Goal: Task Accomplishment & Management: Manage account settings

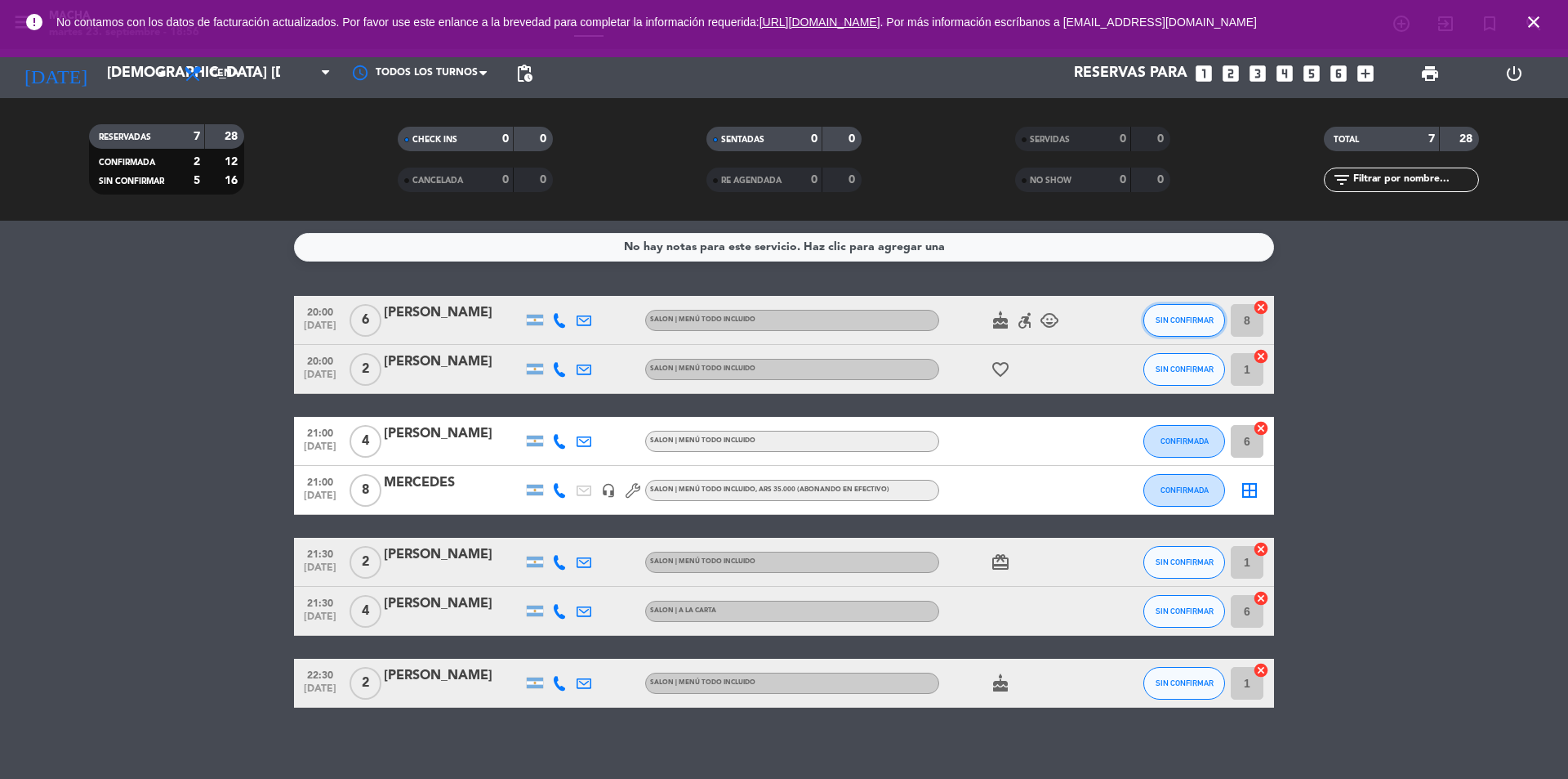
click at [1189, 323] on span "SIN CONFIRMAR" at bounding box center [1185, 319] width 58 height 9
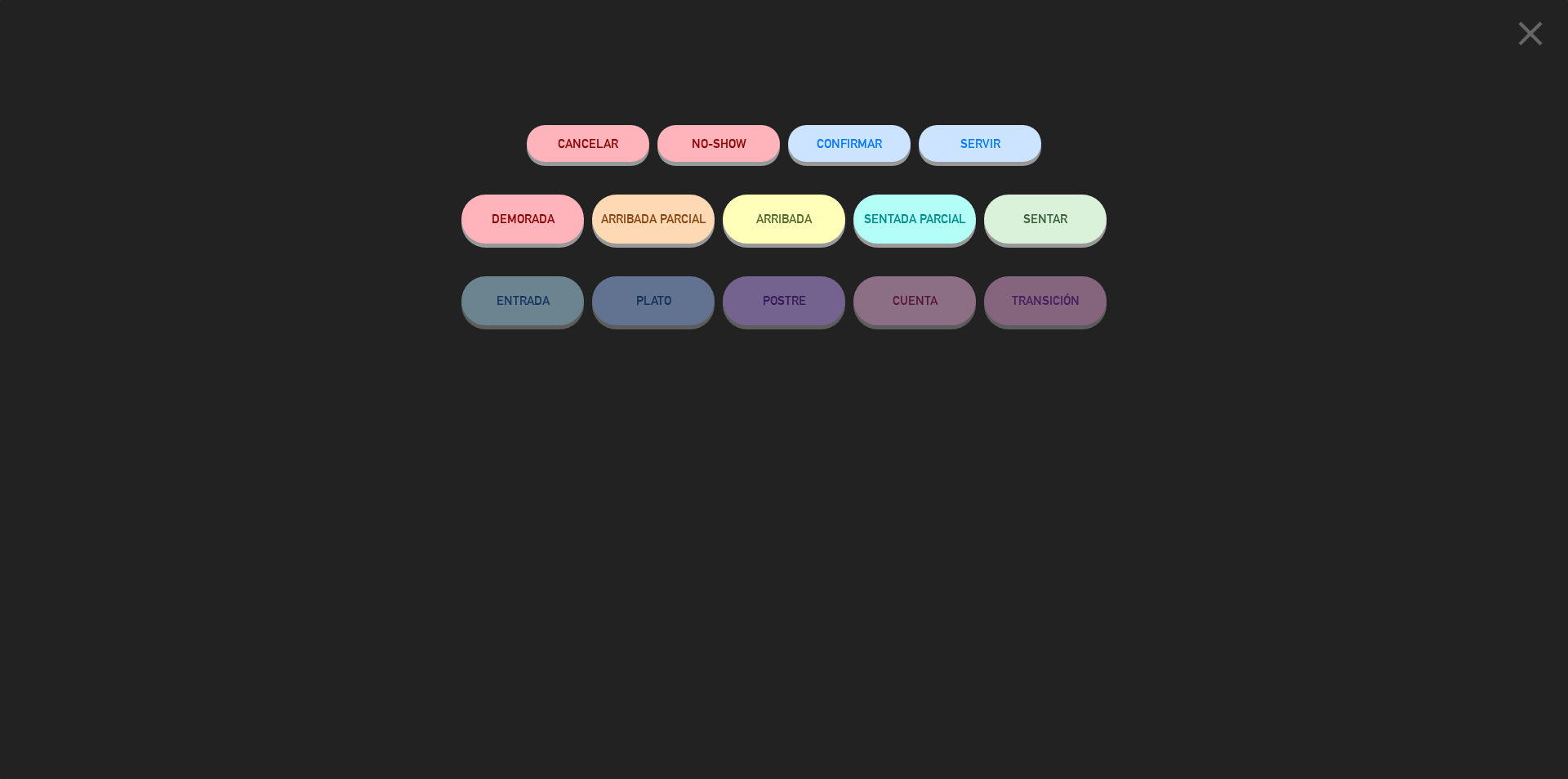
click at [870, 153] on button "CONFIRMAR" at bounding box center [850, 144] width 123 height 37
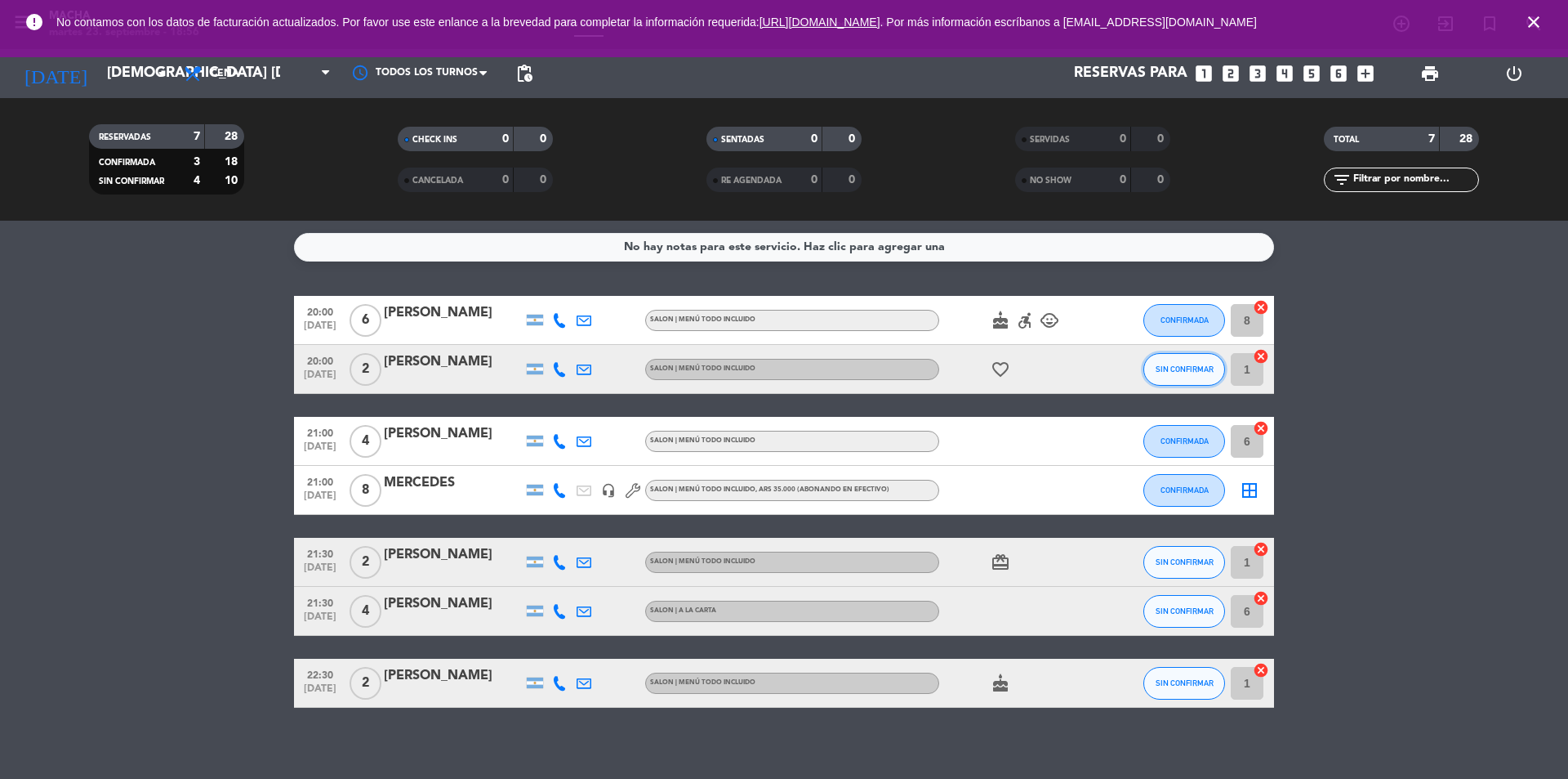
click at [1178, 374] on button "SIN CONFIRMAR" at bounding box center [1185, 369] width 82 height 32
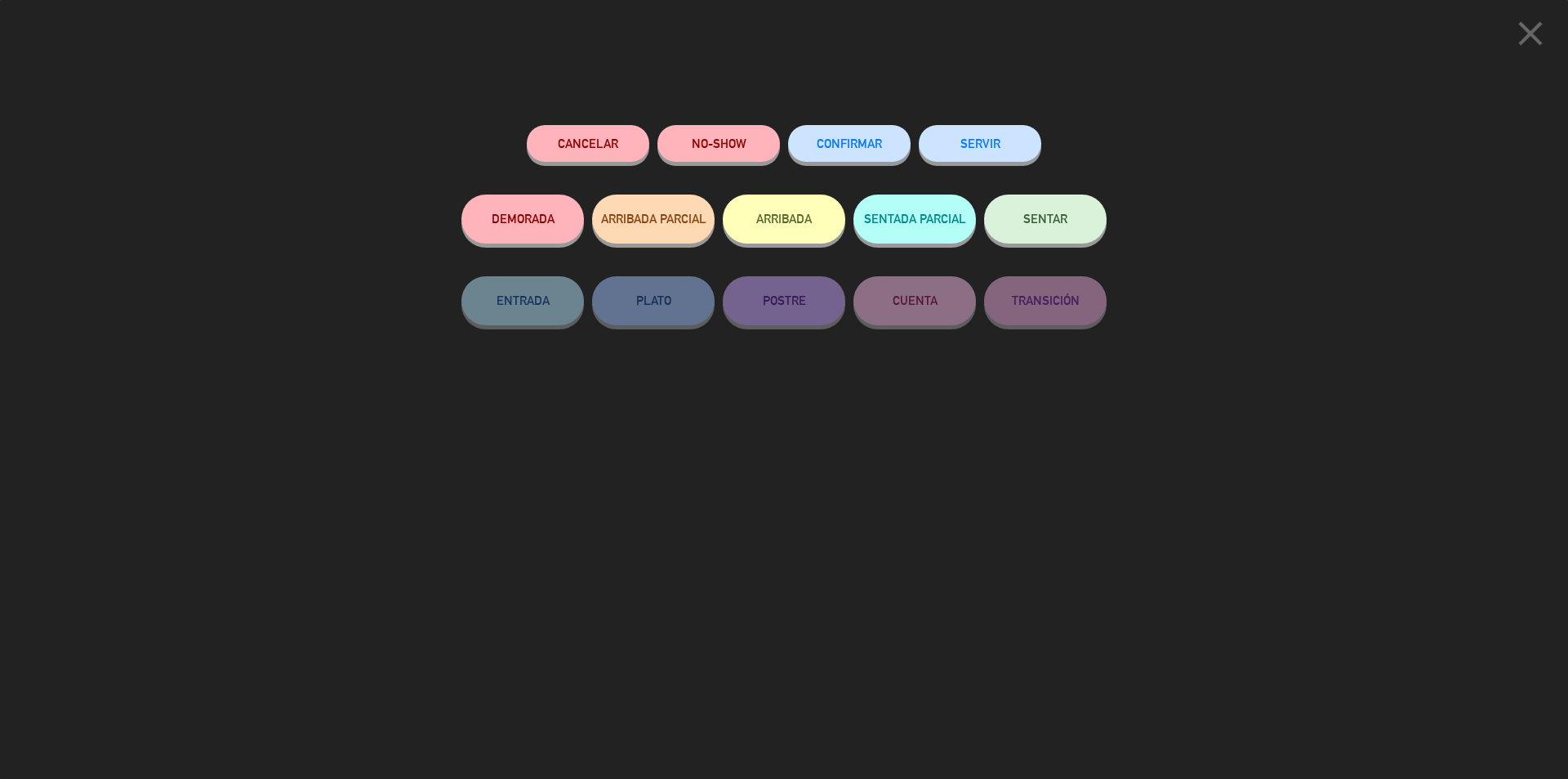
click at [853, 145] on span "CONFIRMAR" at bounding box center [849, 144] width 65 height 14
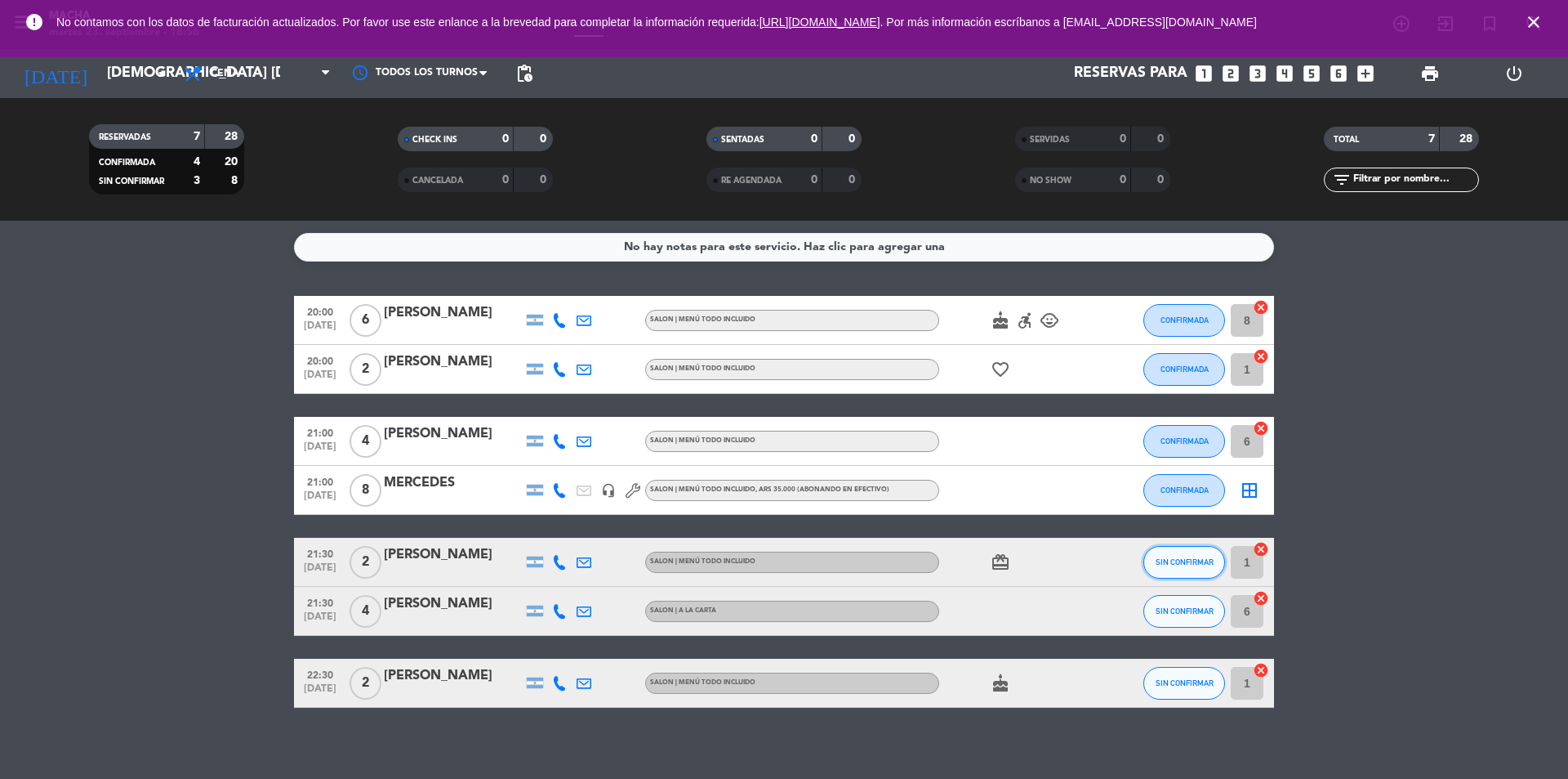
click at [1180, 568] on button "SIN CONFIRMAR" at bounding box center [1185, 561] width 82 height 32
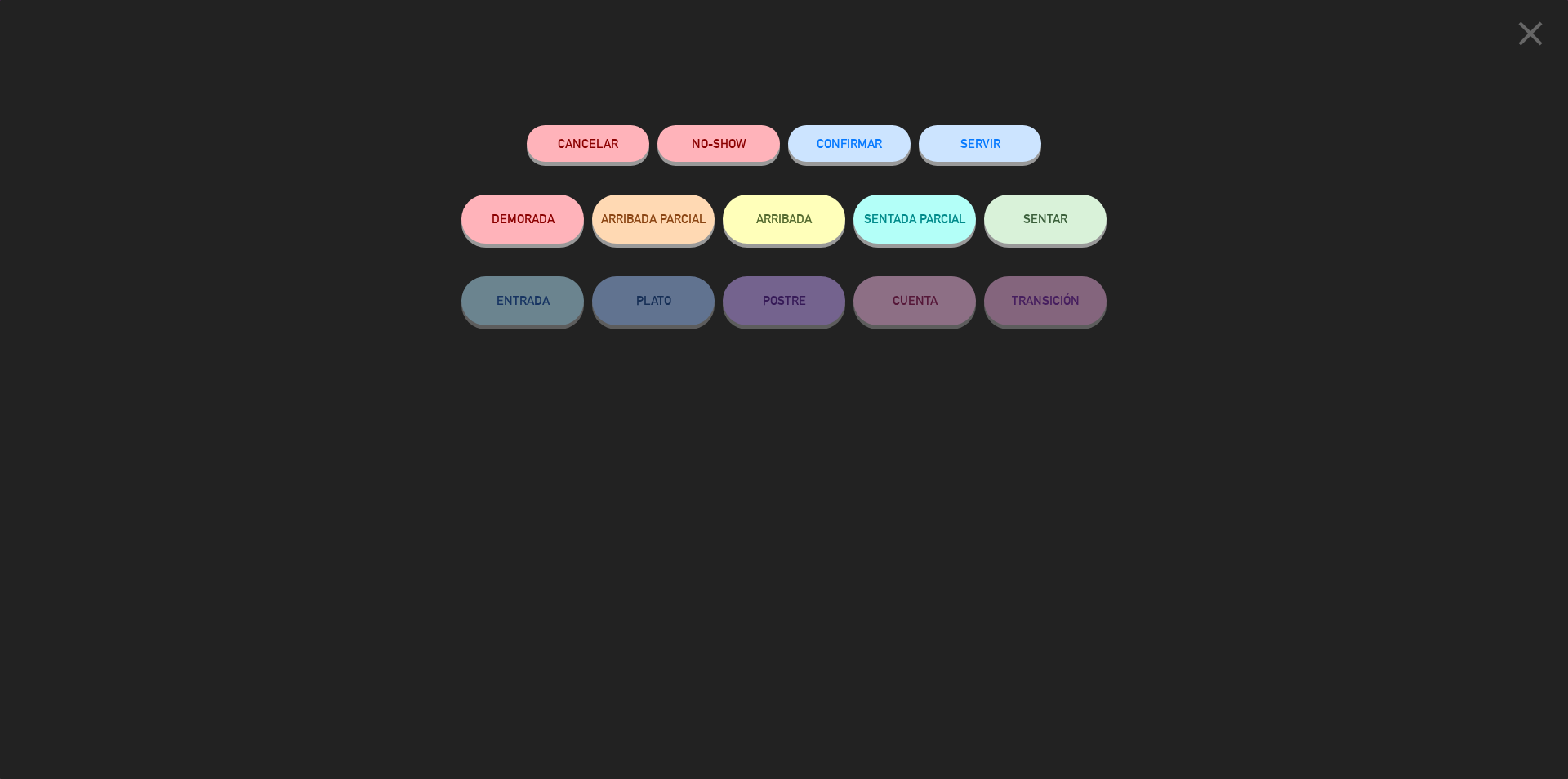
drag, startPoint x: 837, startPoint y: 141, endPoint x: 844, endPoint y: 131, distance: 12.2
click at [838, 140] on span "CONFIRMAR" at bounding box center [849, 144] width 65 height 14
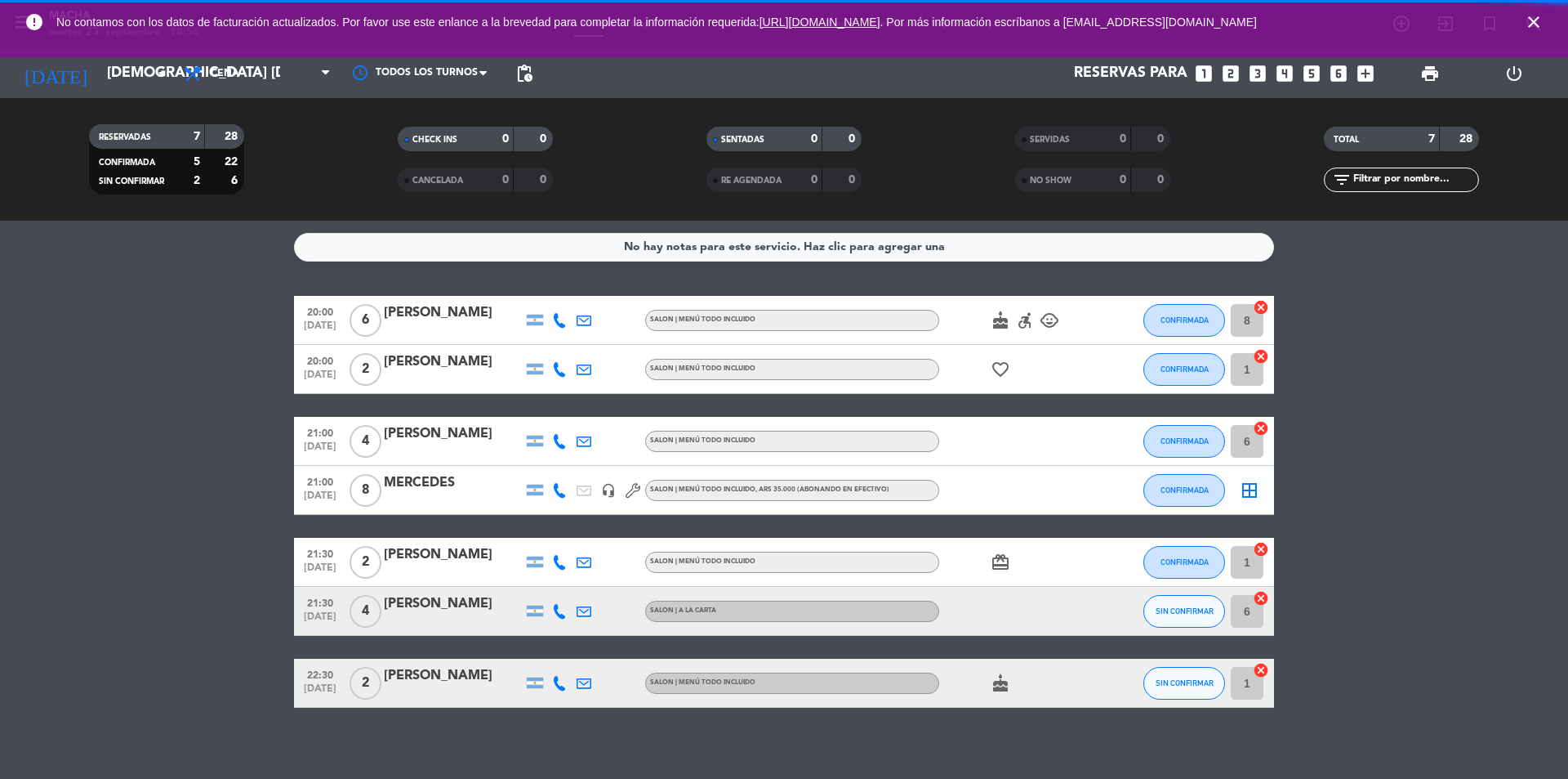
click at [1182, 607] on span "SIN CONFIRMAR" at bounding box center [1185, 610] width 58 height 9
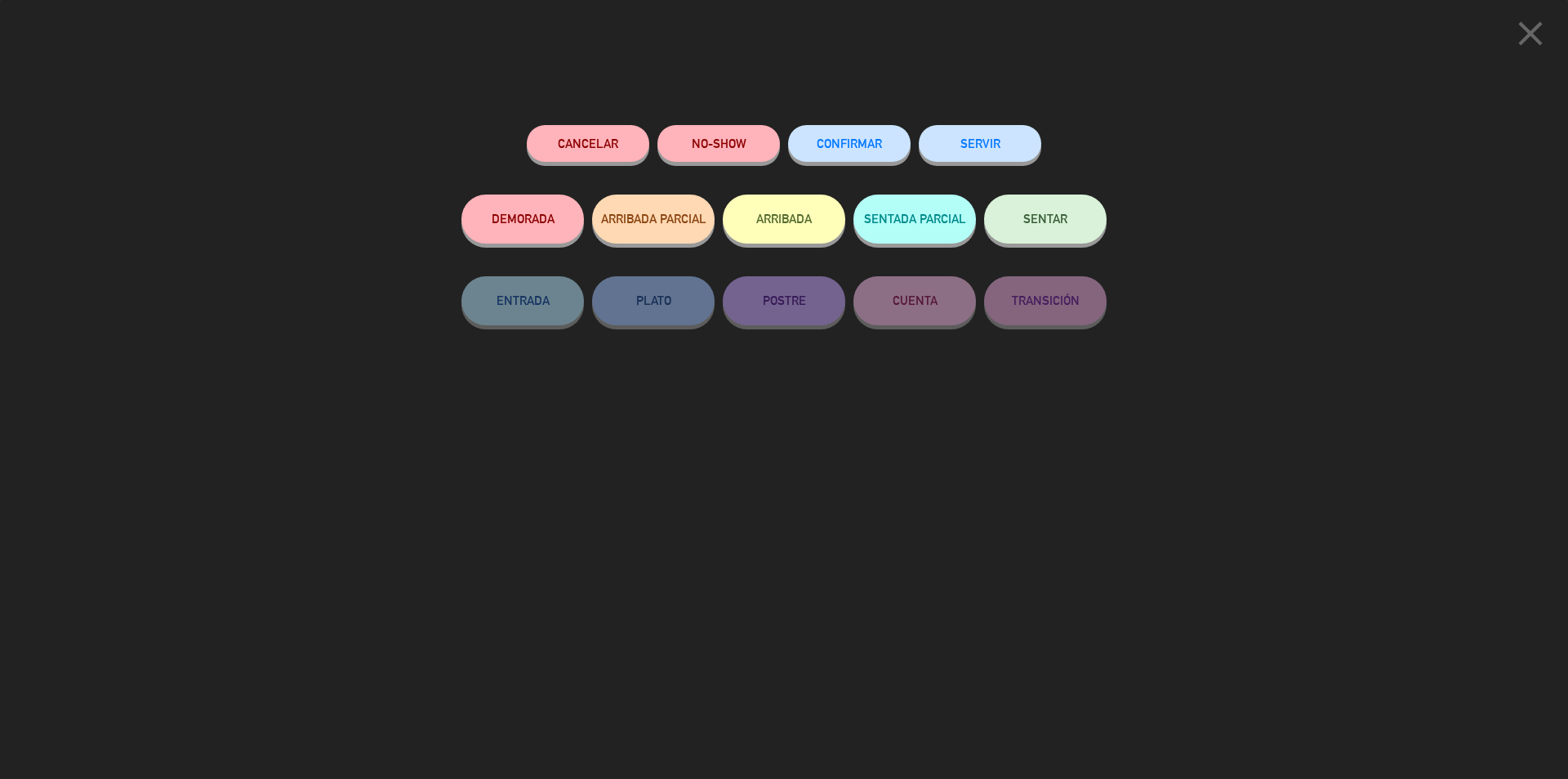
click at [849, 160] on button "CONFIRMAR" at bounding box center [850, 144] width 123 height 37
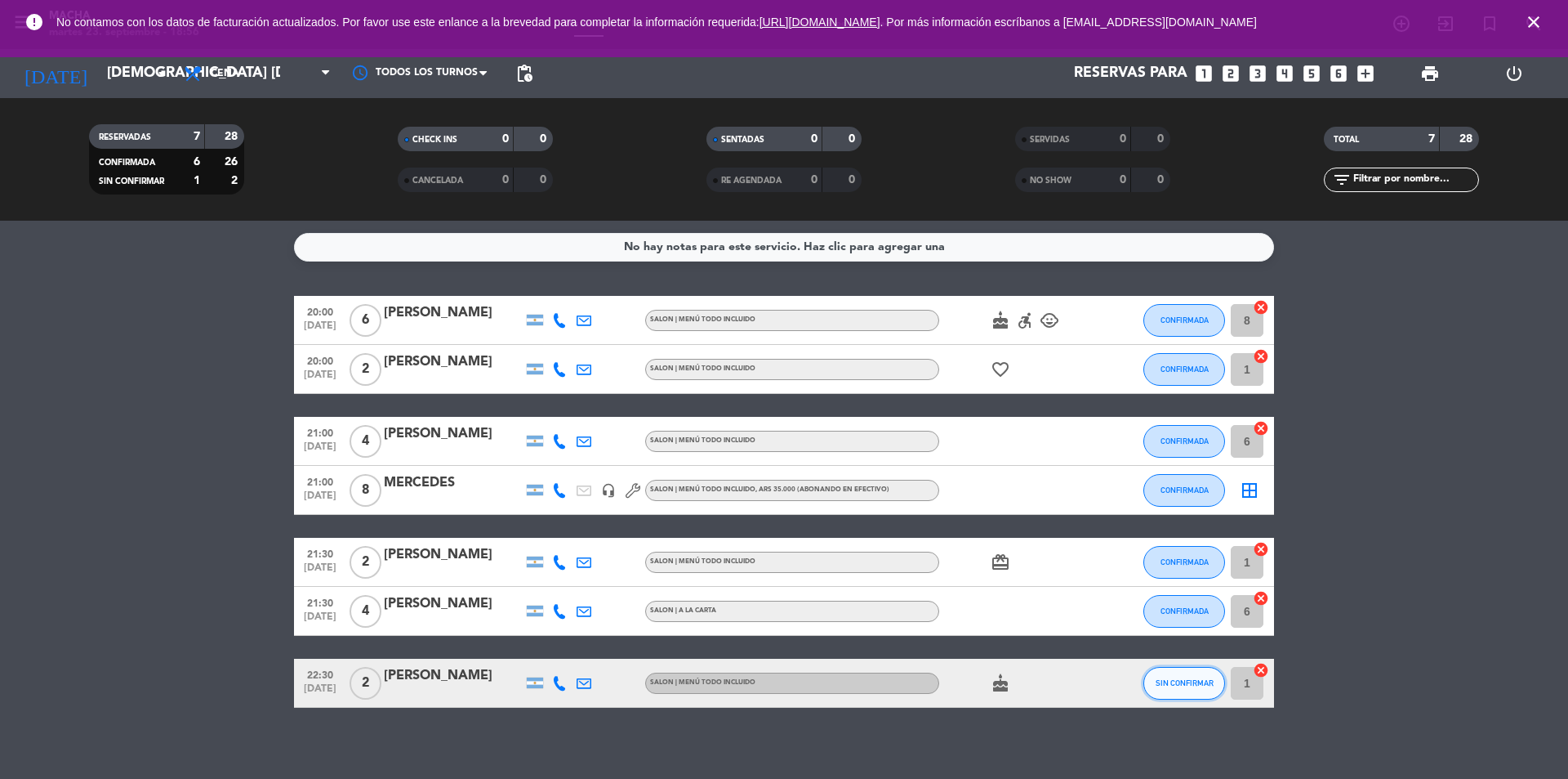
click at [1177, 696] on button "SIN CONFIRMAR" at bounding box center [1185, 682] width 82 height 32
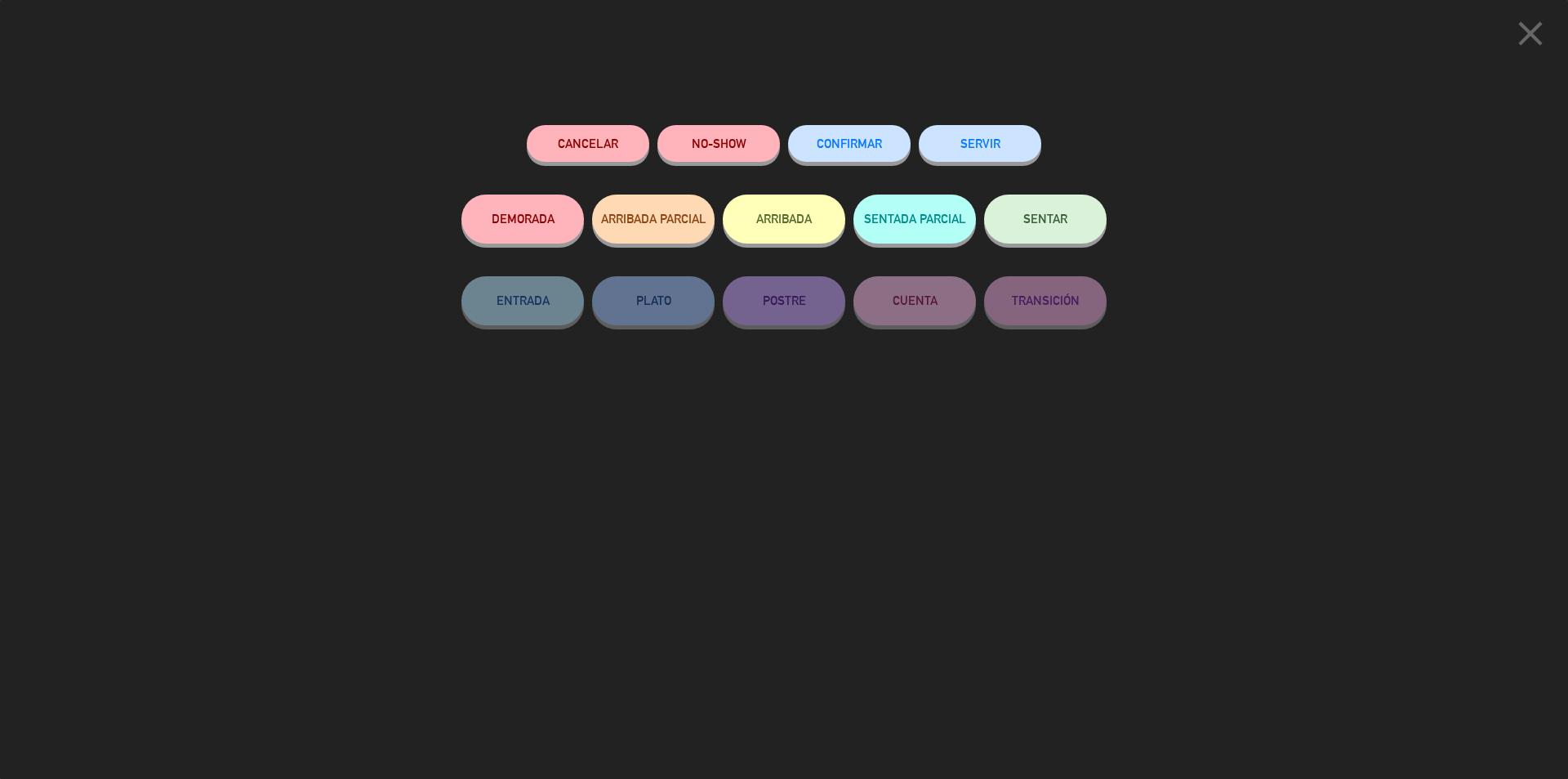
click at [842, 144] on span "CONFIRMAR" at bounding box center [849, 144] width 65 height 14
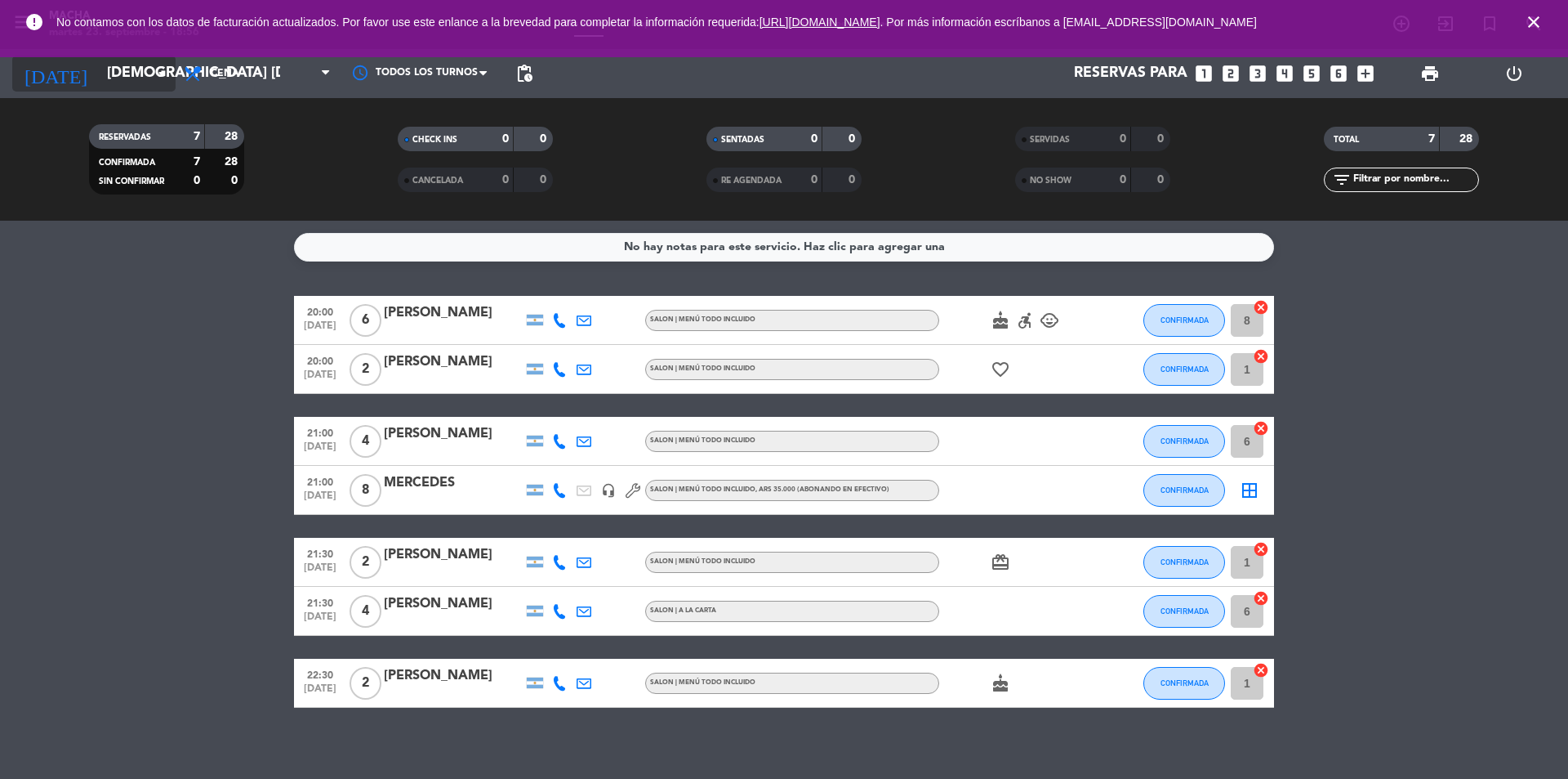
click at [99, 66] on input "[DEMOGRAPHIC_DATA] [DATE]" at bounding box center [193, 73] width 189 height 32
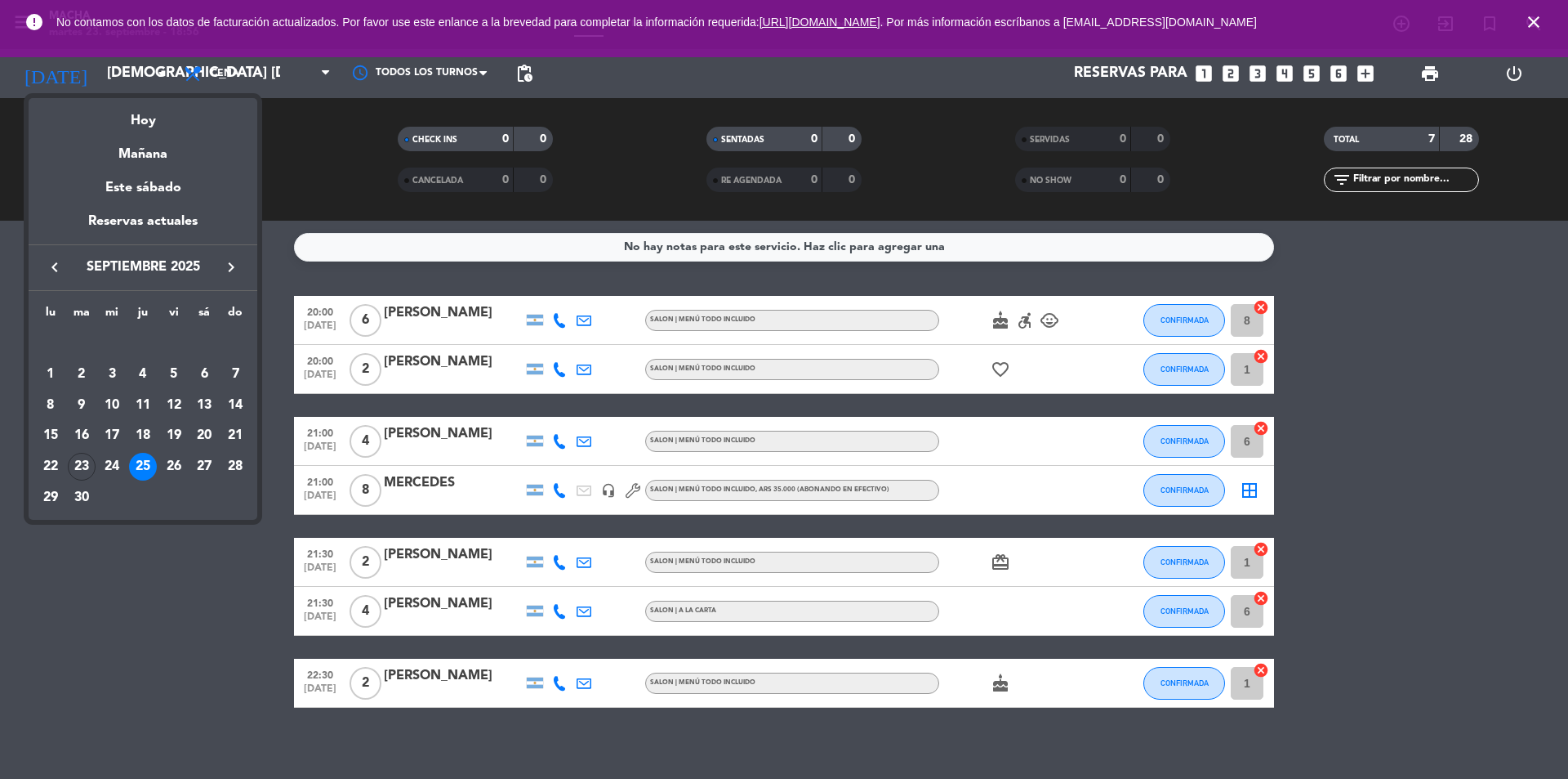
click at [175, 470] on div "26" at bounding box center [174, 467] width 27 height 27
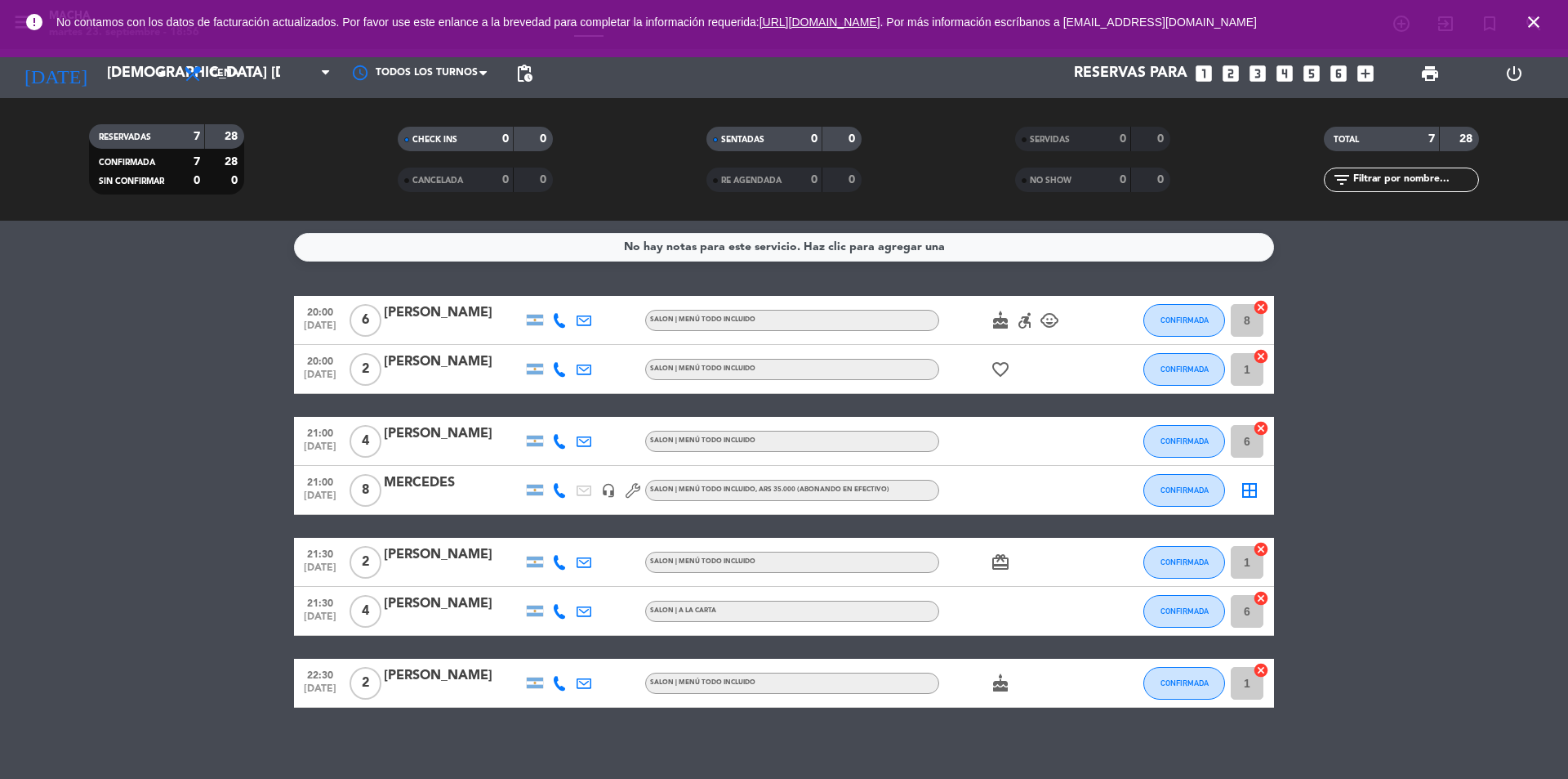
type input "vie. [DATE]"
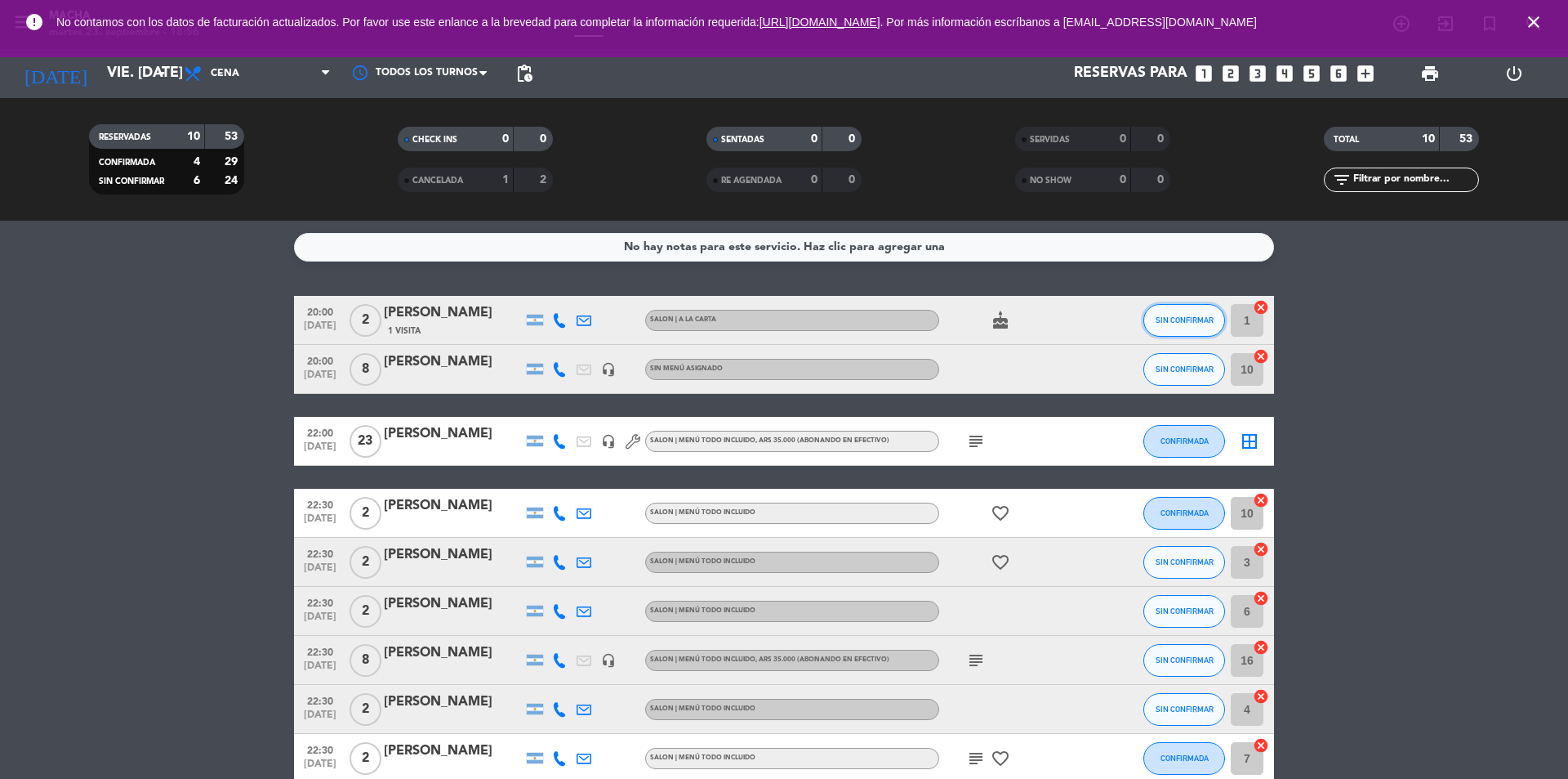
click at [1180, 331] on button "SIN CONFIRMAR" at bounding box center [1185, 319] width 82 height 32
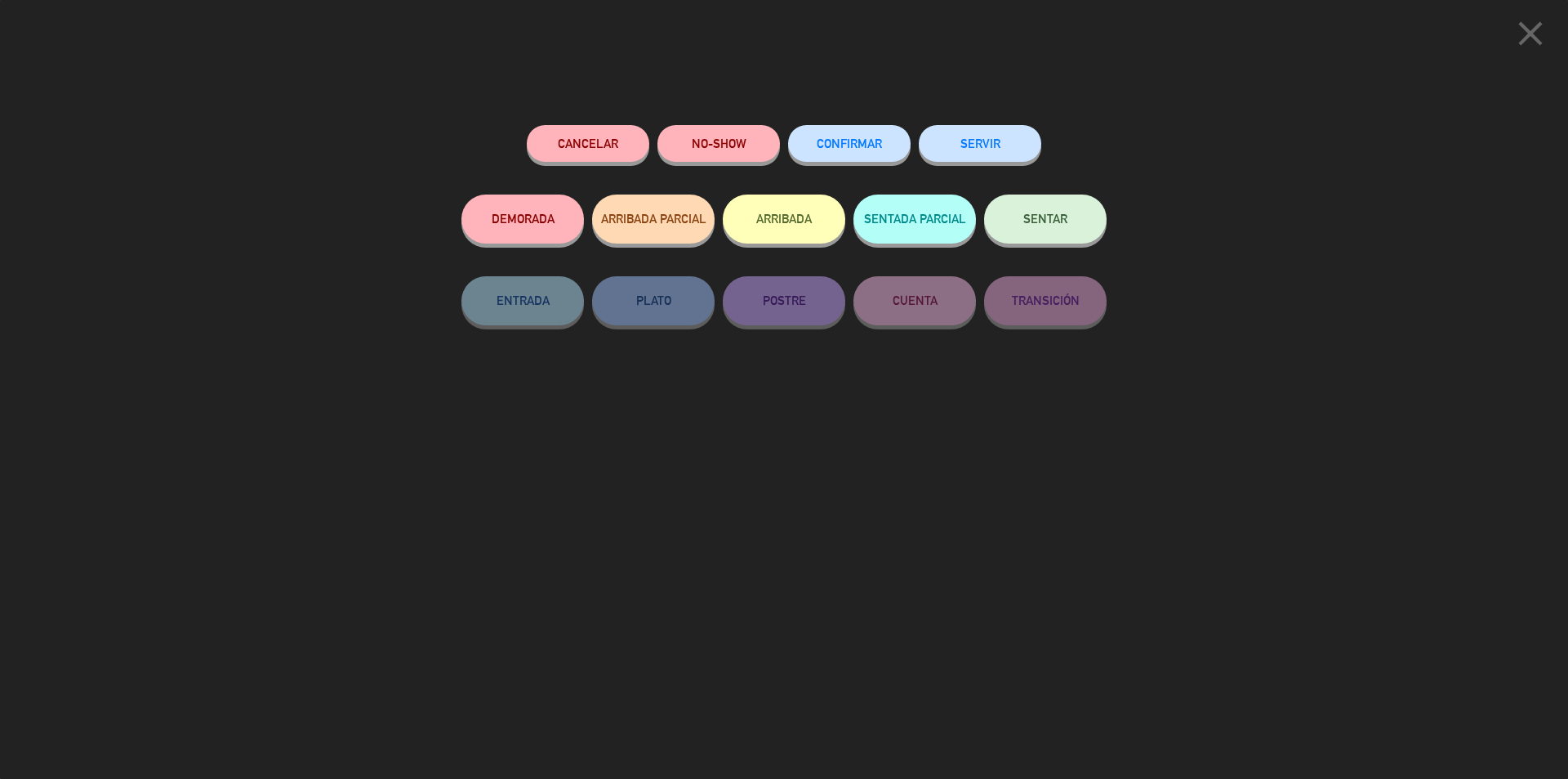
click at [864, 152] on button "CONFIRMAR" at bounding box center [850, 144] width 123 height 37
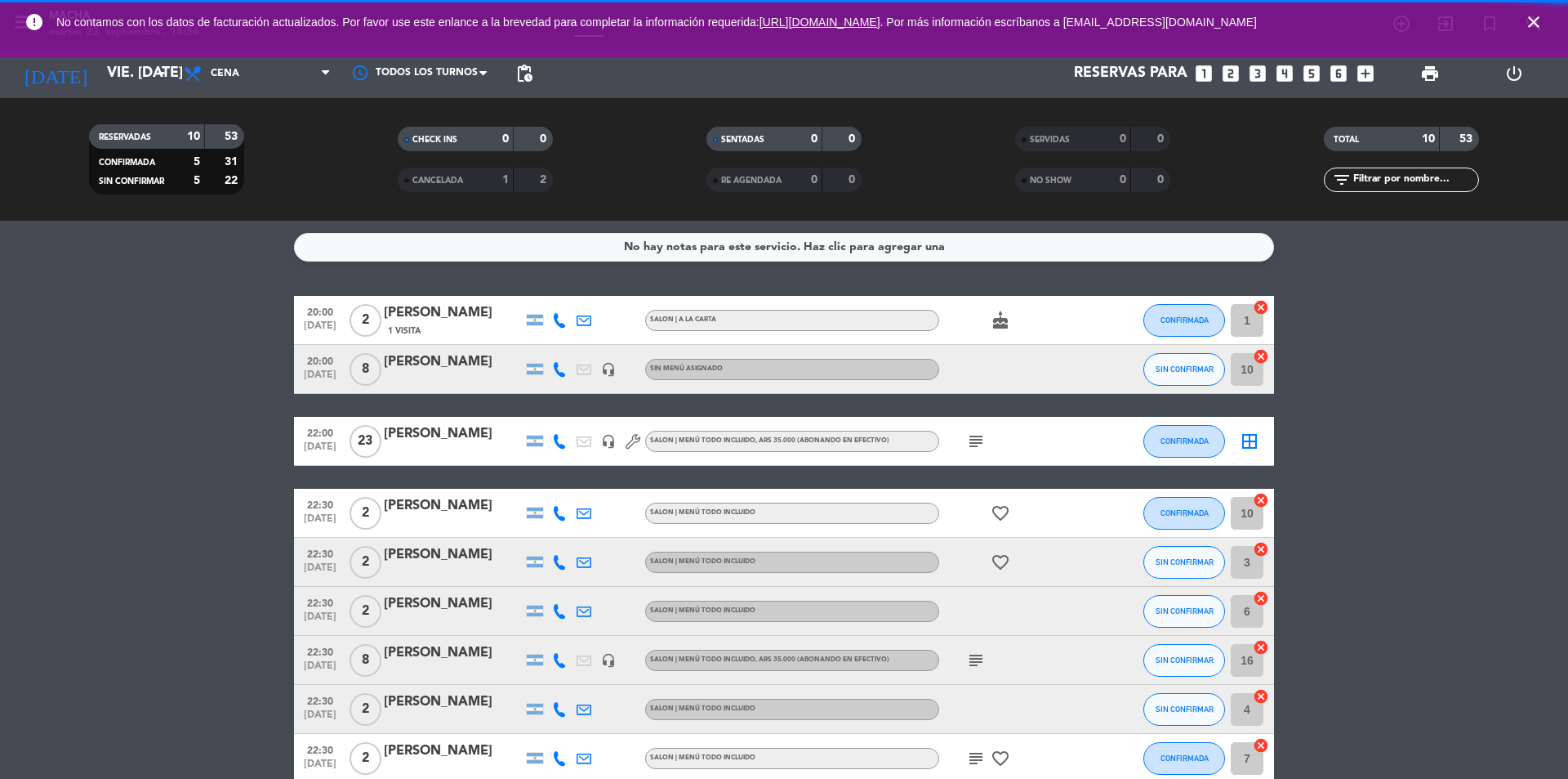
click at [1170, 373] on button "SIN CONFIRMAR" at bounding box center [1185, 369] width 82 height 32
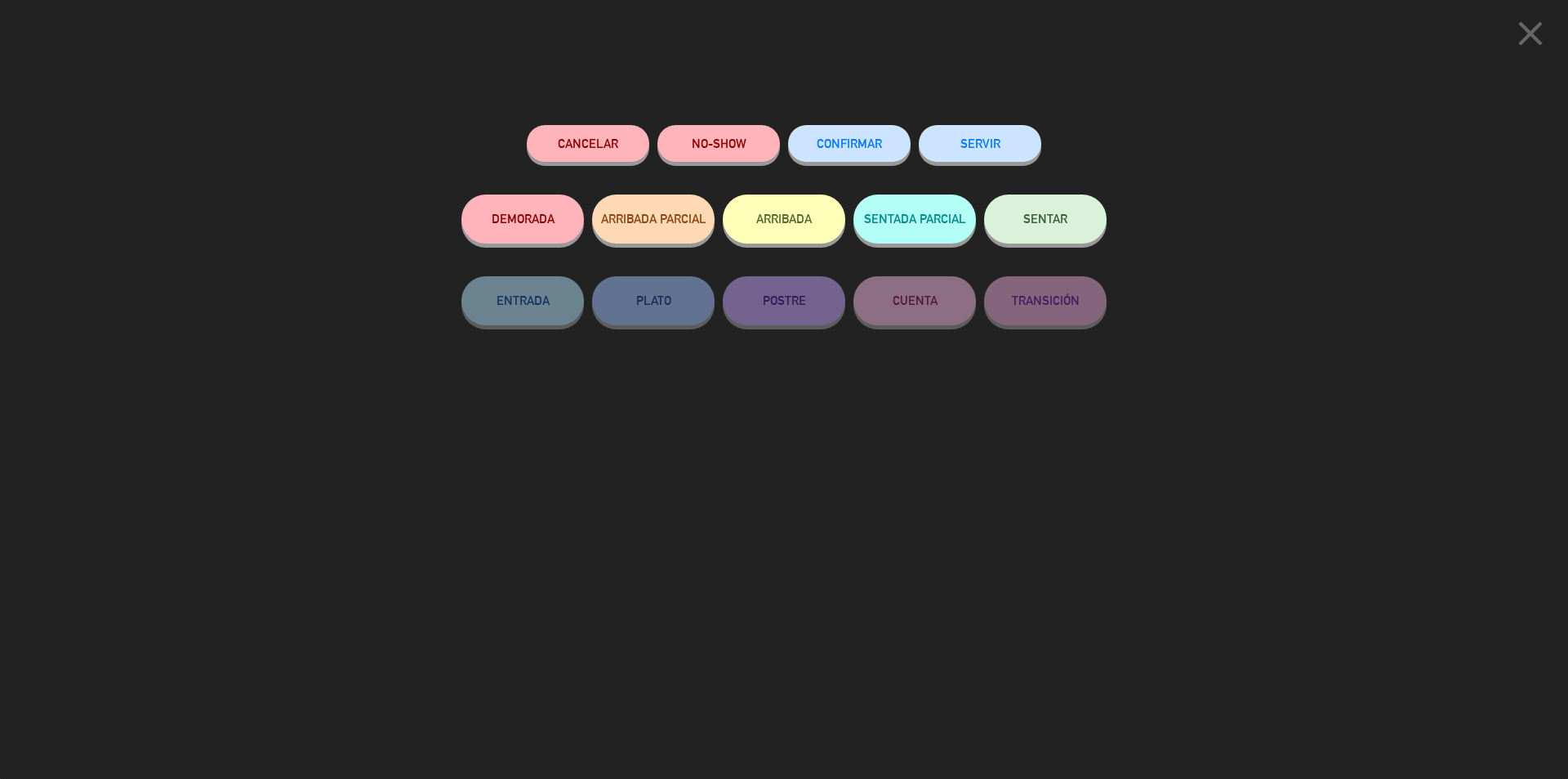
click at [860, 146] on span "CONFIRMAR" at bounding box center [849, 144] width 65 height 14
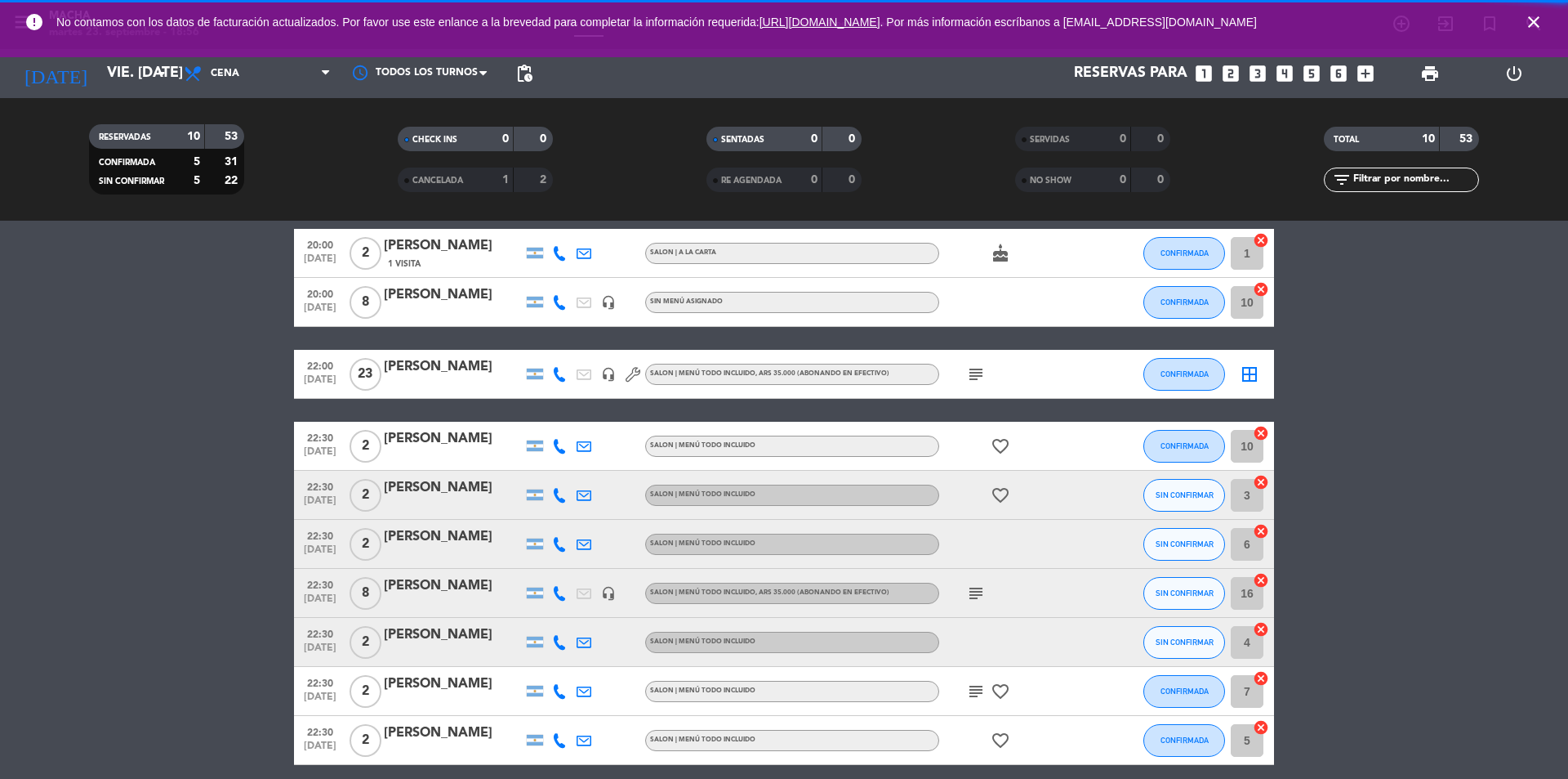
scroll to position [135, 0]
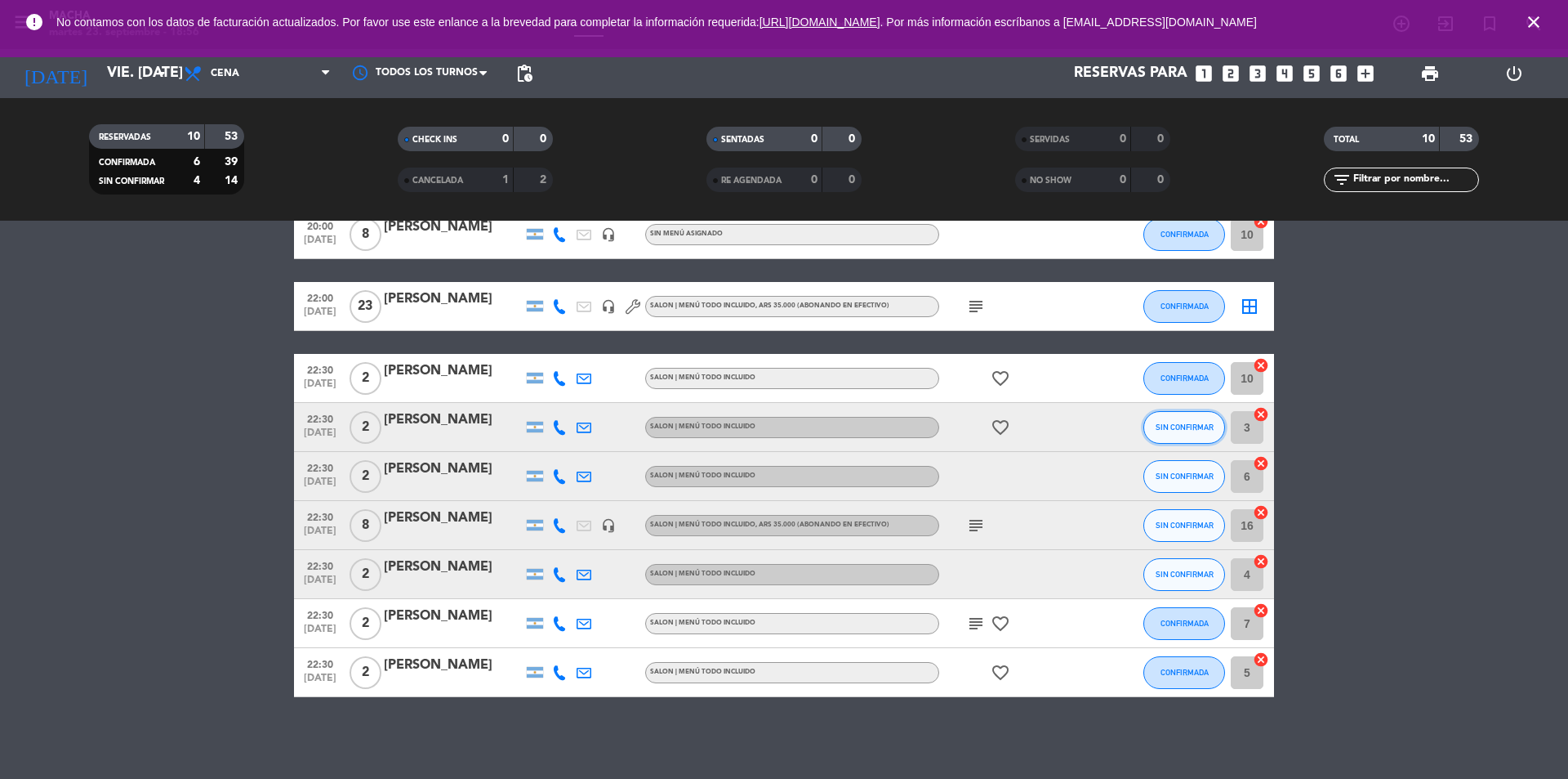
click at [1198, 427] on span "SIN CONFIRMAR" at bounding box center [1185, 427] width 58 height 9
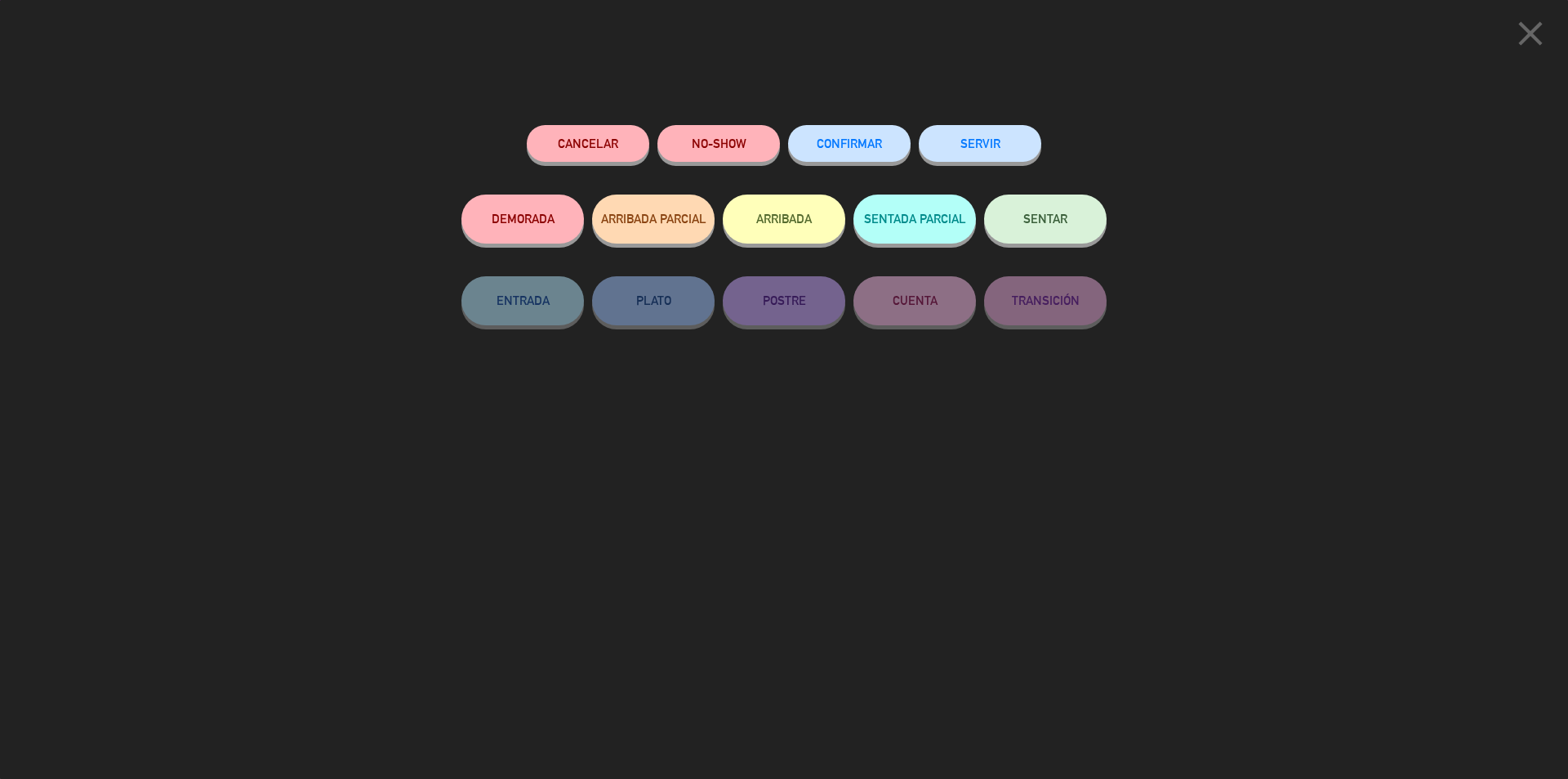
click at [870, 138] on button "CONFIRMAR" at bounding box center [850, 144] width 123 height 37
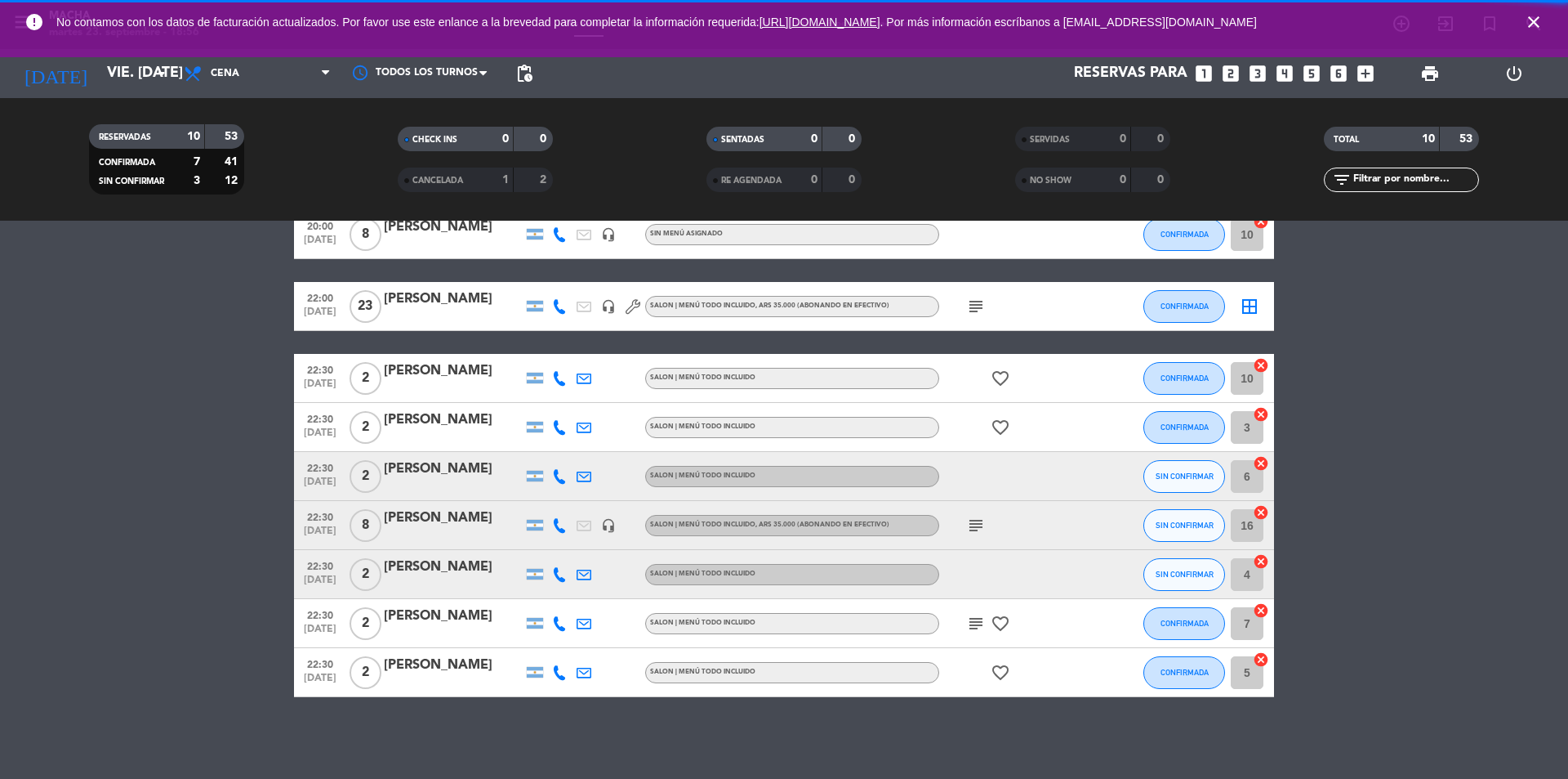
click at [1180, 486] on button "SIN CONFIRMAR" at bounding box center [1185, 475] width 82 height 32
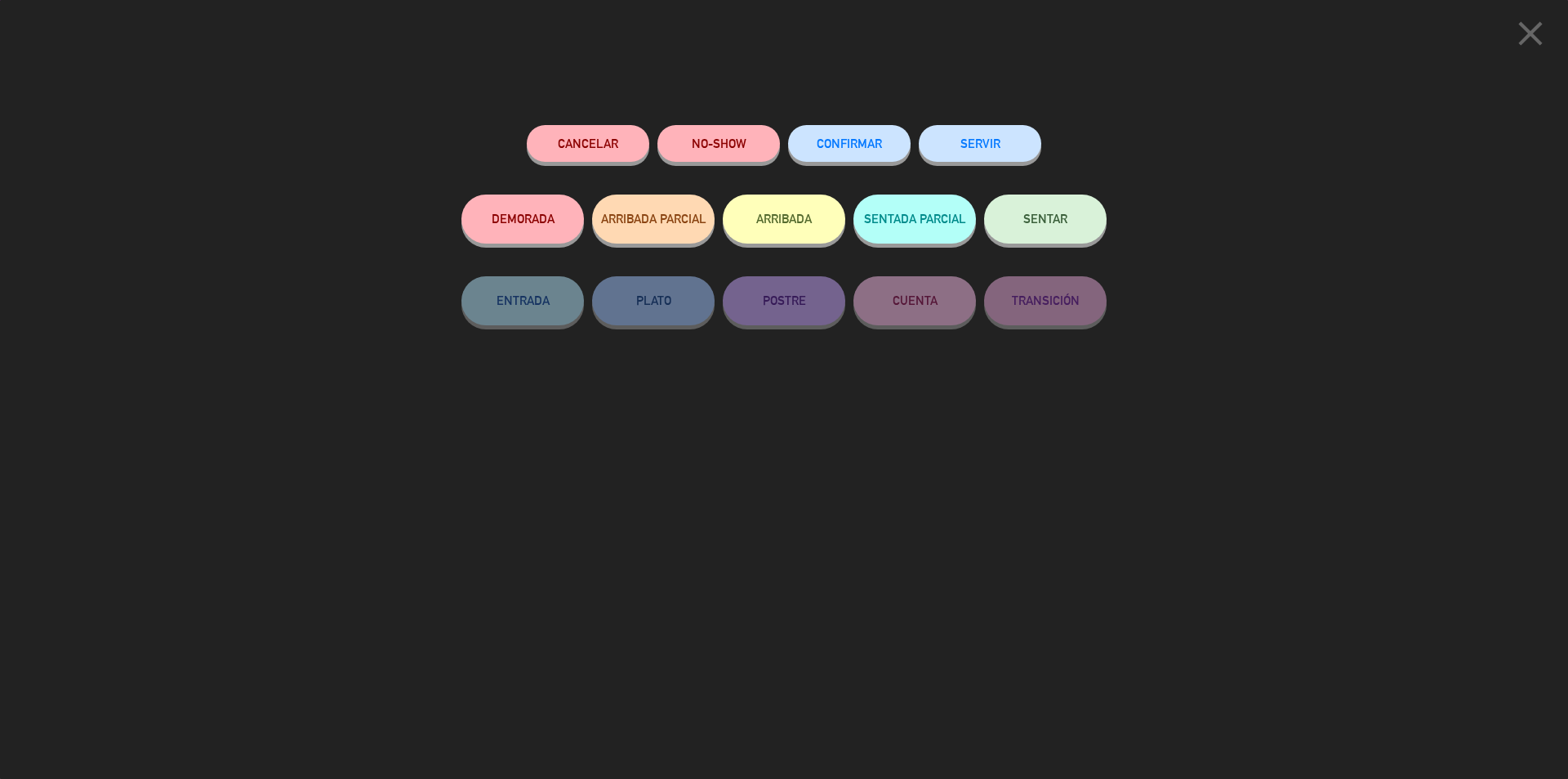
click at [863, 145] on span "CONFIRMAR" at bounding box center [849, 144] width 65 height 14
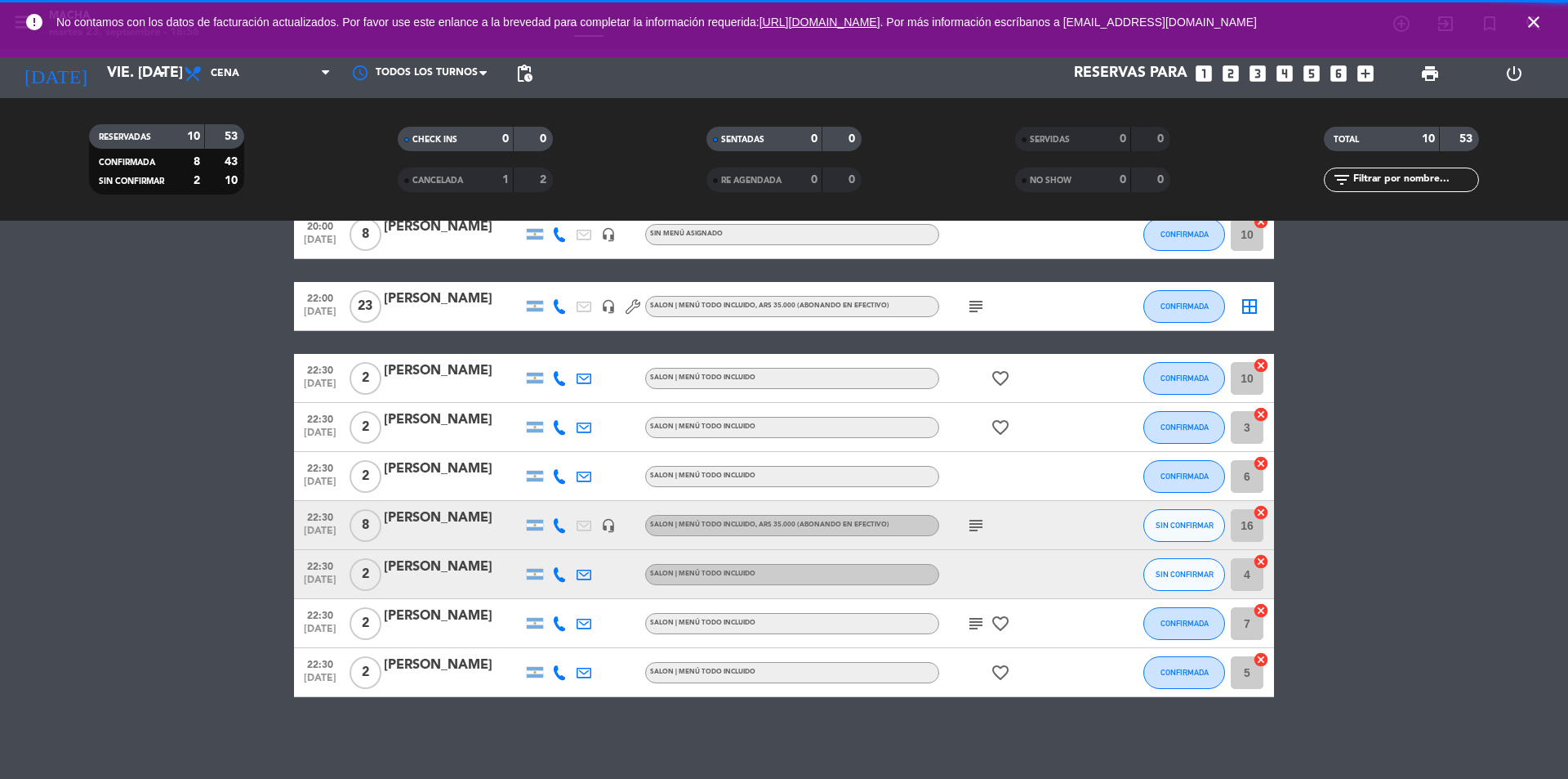
click at [1177, 522] on span "SIN CONFIRMAR" at bounding box center [1185, 524] width 58 height 9
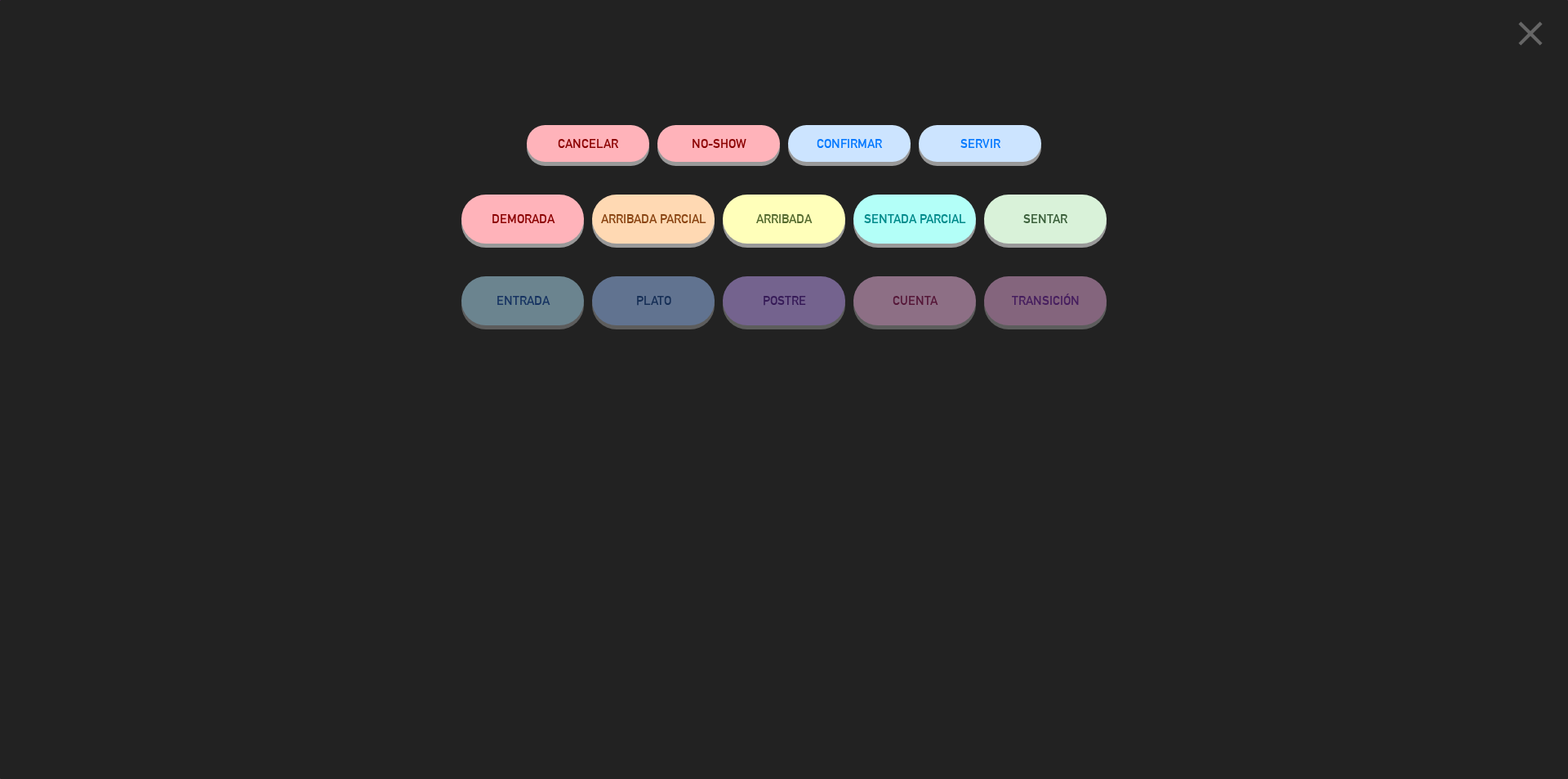
click at [855, 157] on button "CONFIRMAR" at bounding box center [850, 144] width 123 height 37
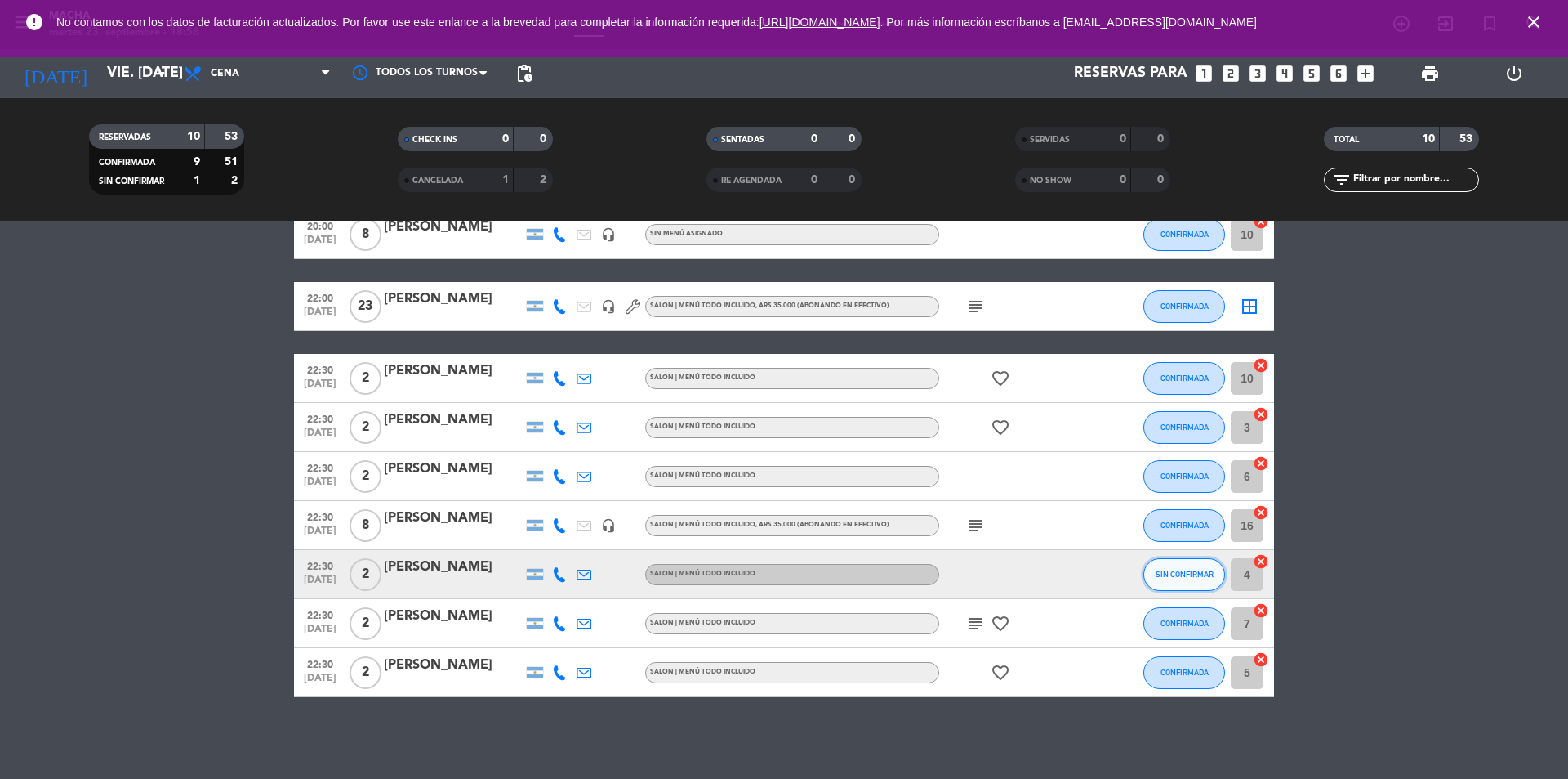
click at [1168, 566] on button "SIN CONFIRMAR" at bounding box center [1185, 574] width 82 height 32
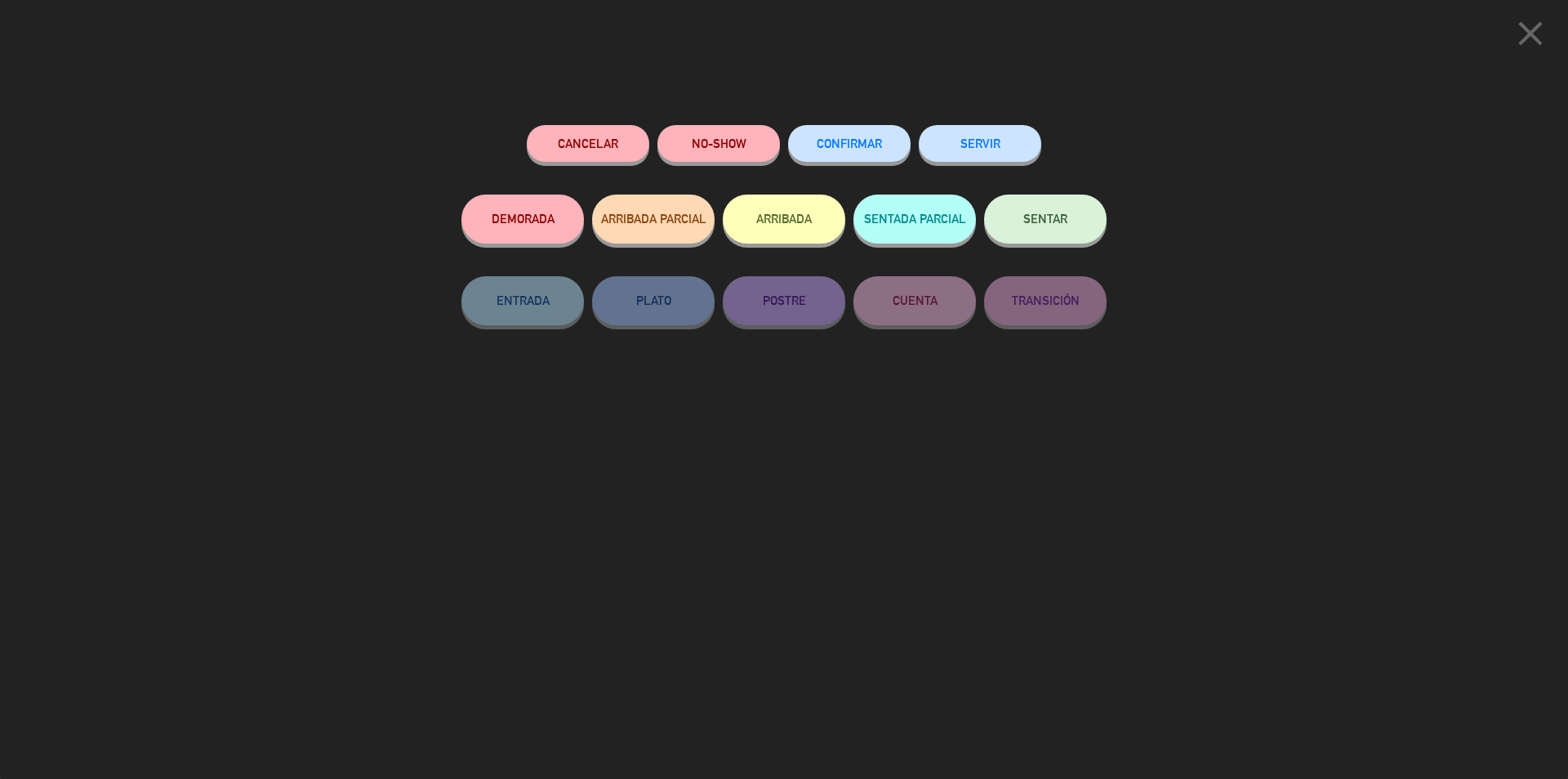
click at [861, 150] on button "CONFIRMAR" at bounding box center [850, 144] width 123 height 37
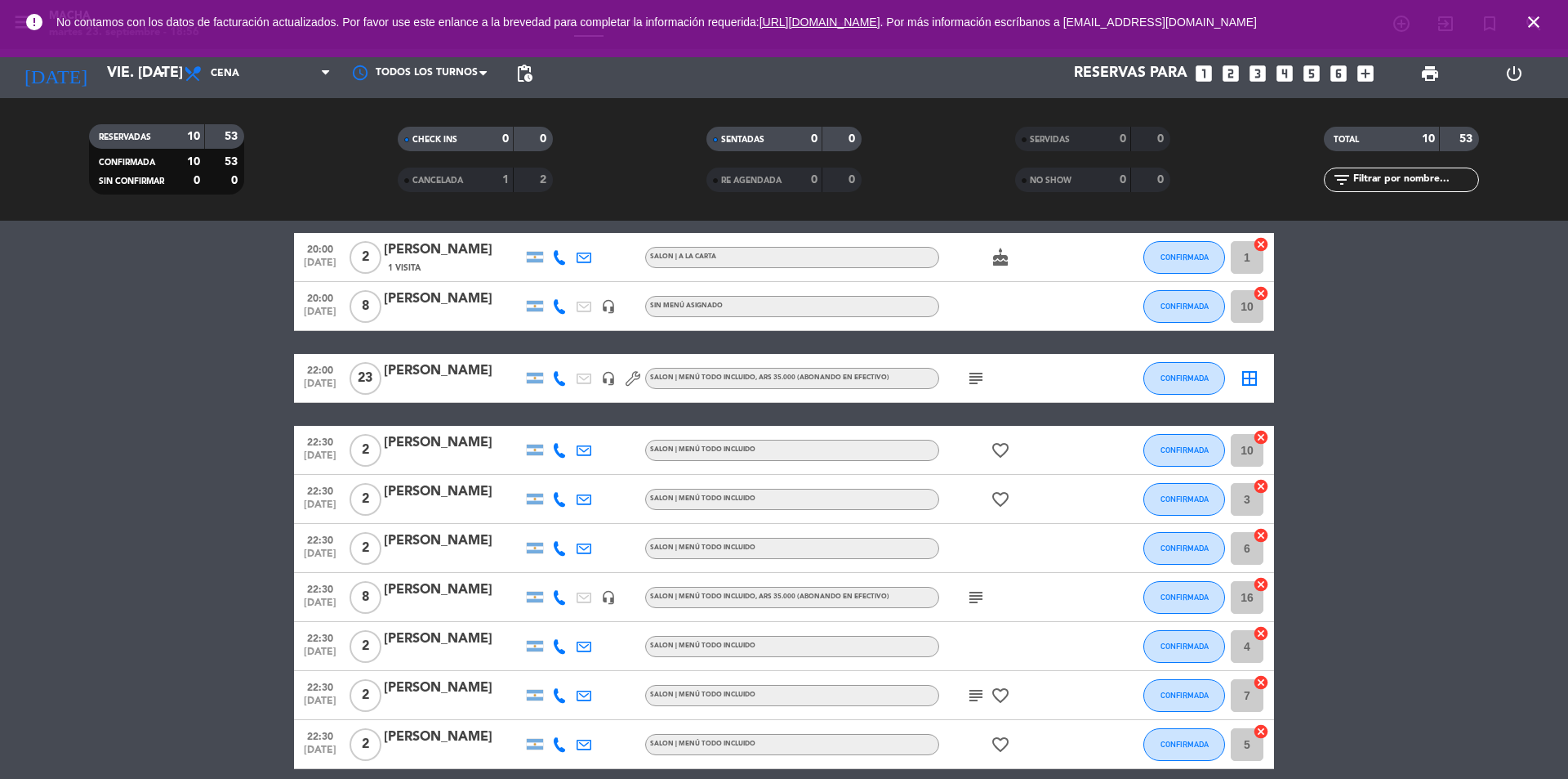
scroll to position [0, 0]
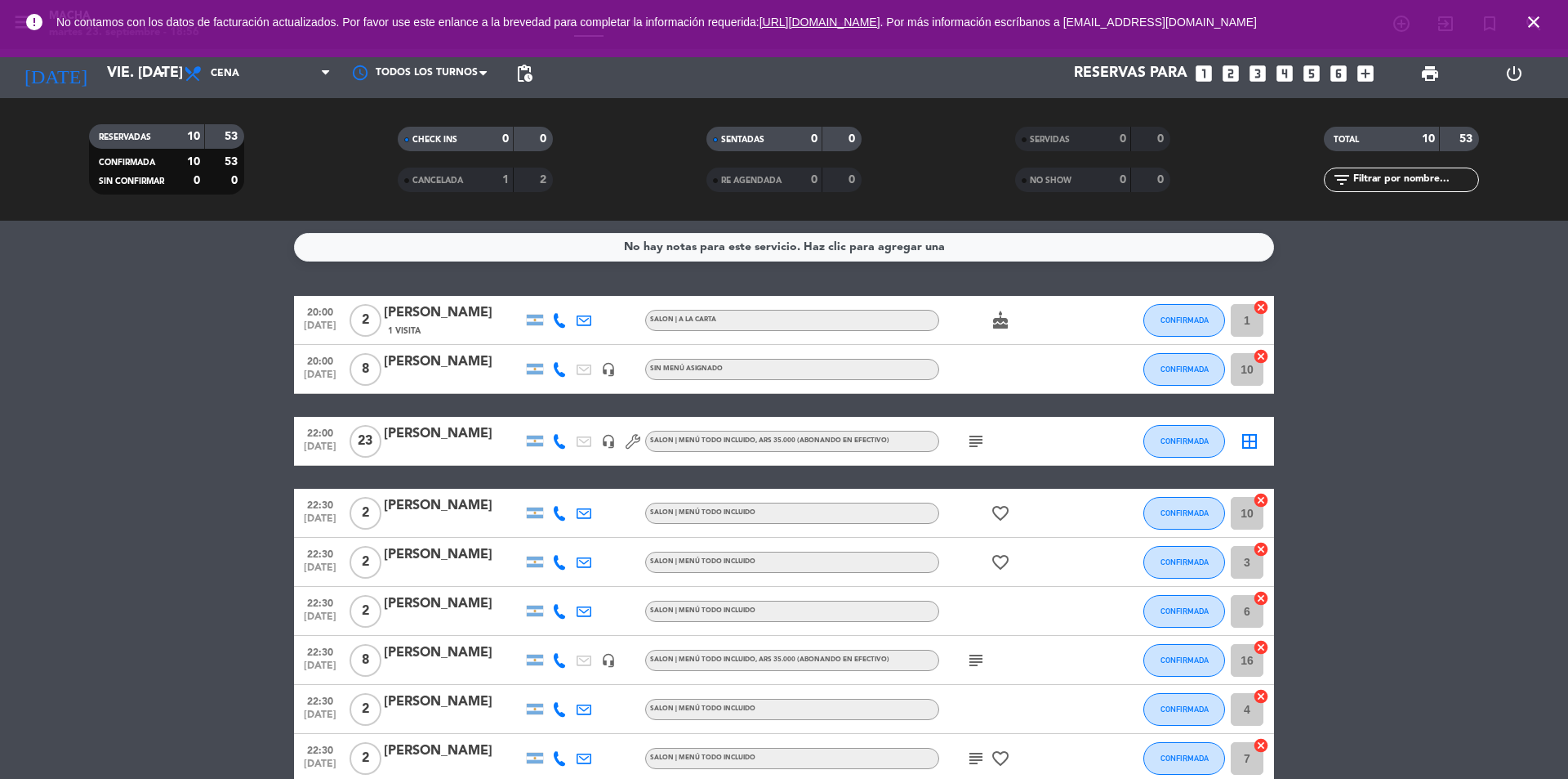
click at [1289, 78] on icon "looks_4" at bounding box center [1285, 73] width 21 height 21
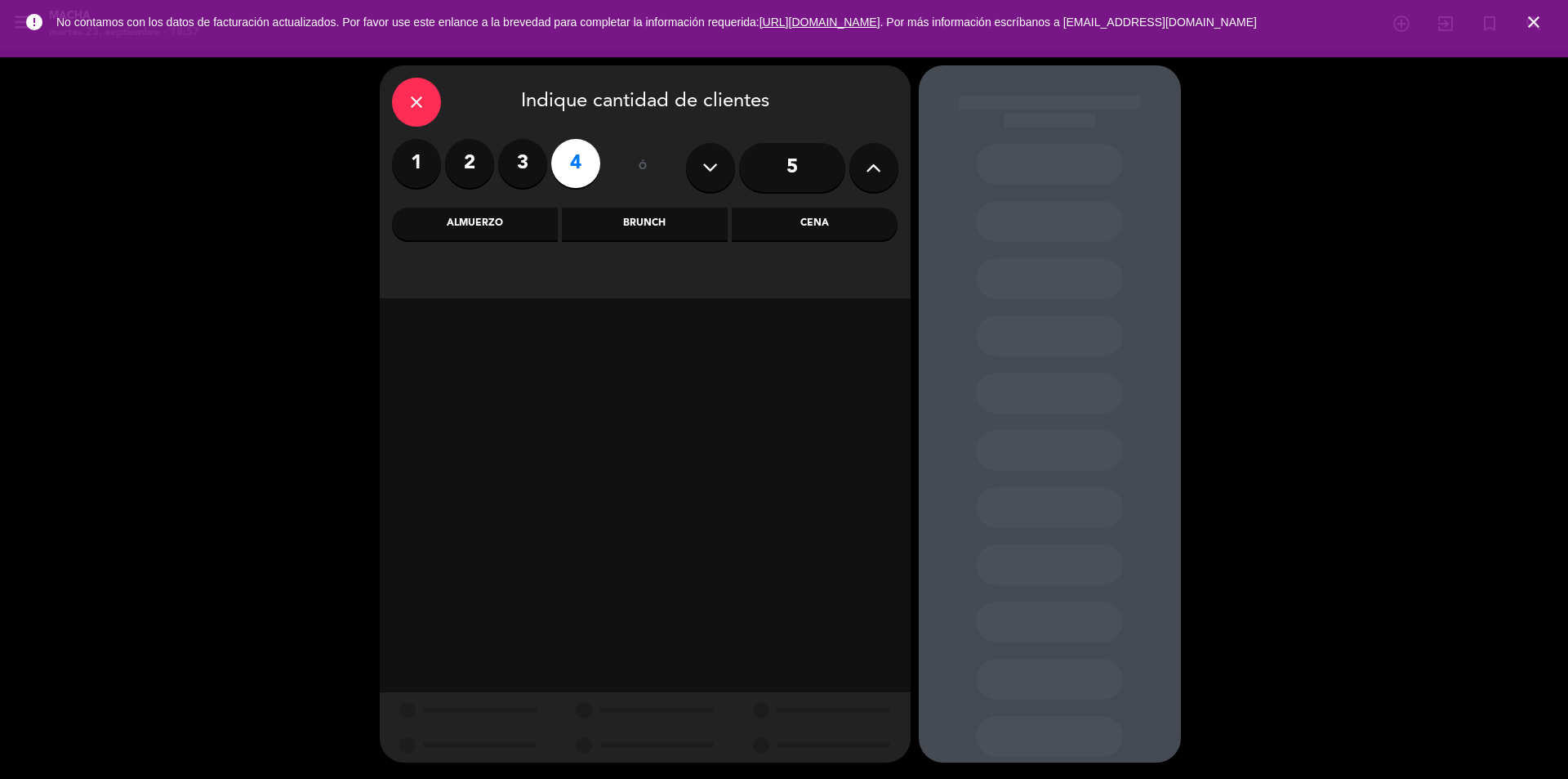
click at [476, 227] on div "Almuerzo" at bounding box center [475, 224] width 166 height 32
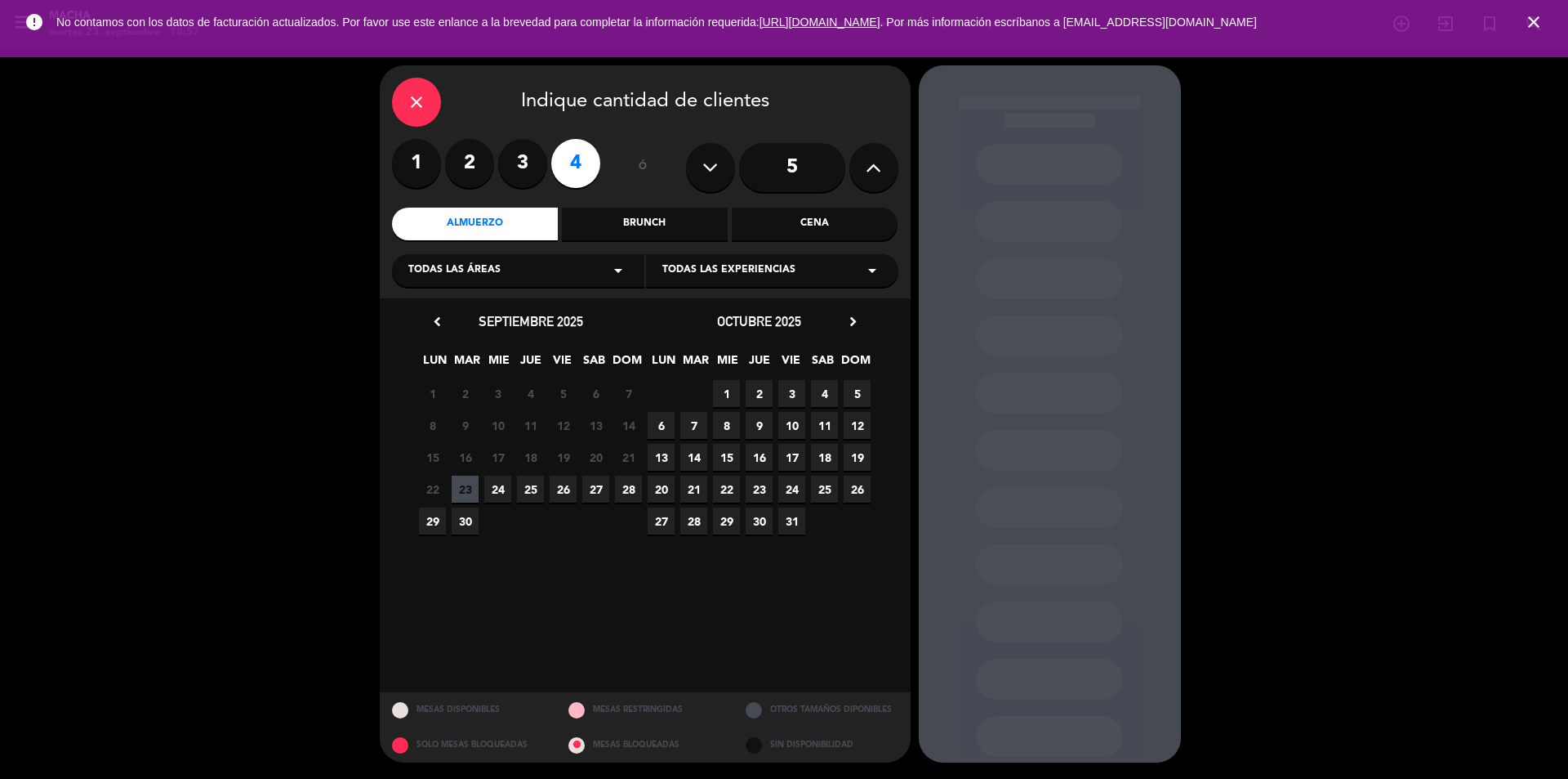
click at [560, 491] on span "26" at bounding box center [563, 489] width 27 height 27
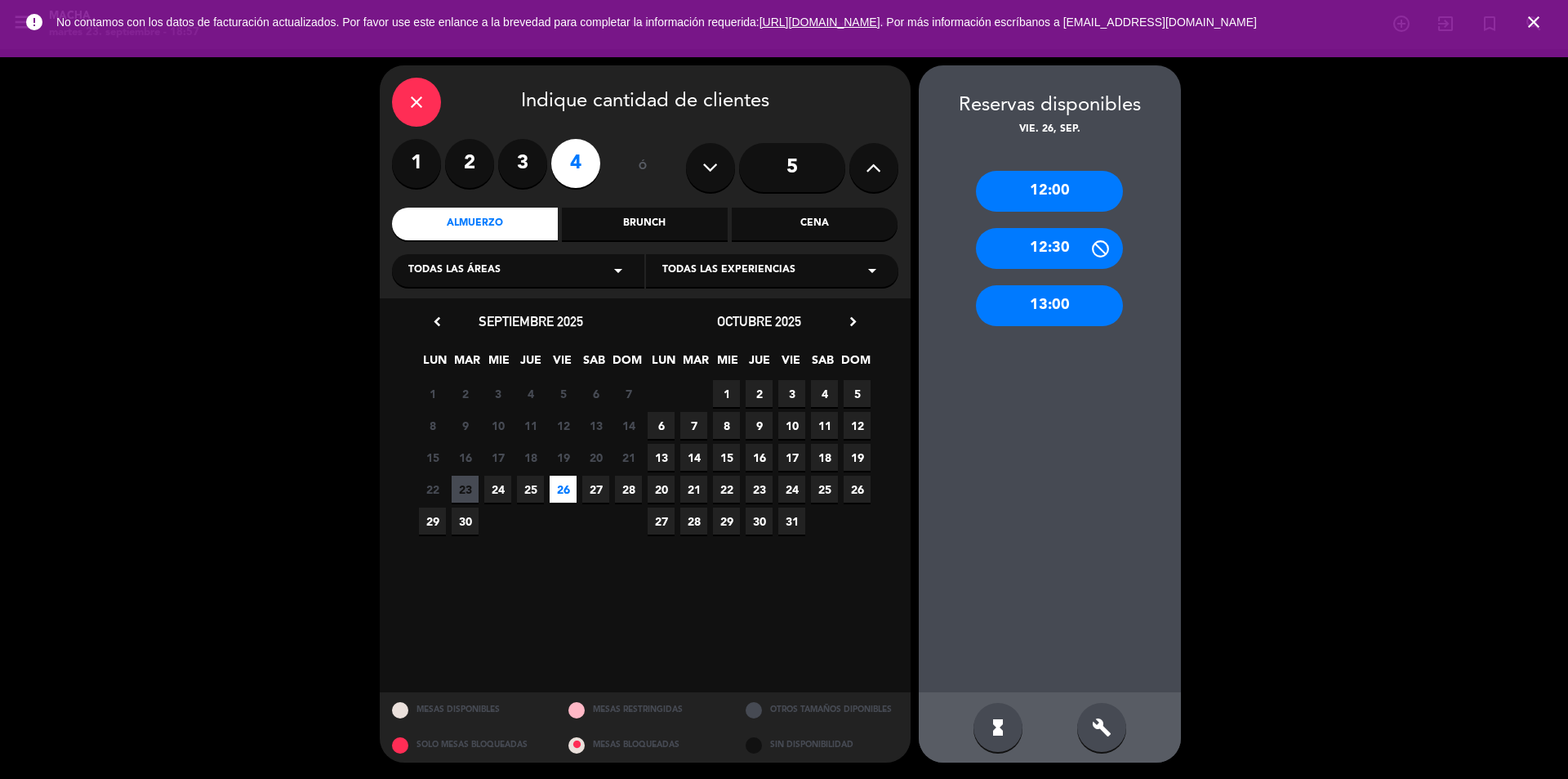
click at [1043, 316] on div "13:00" at bounding box center [1049, 306] width 147 height 41
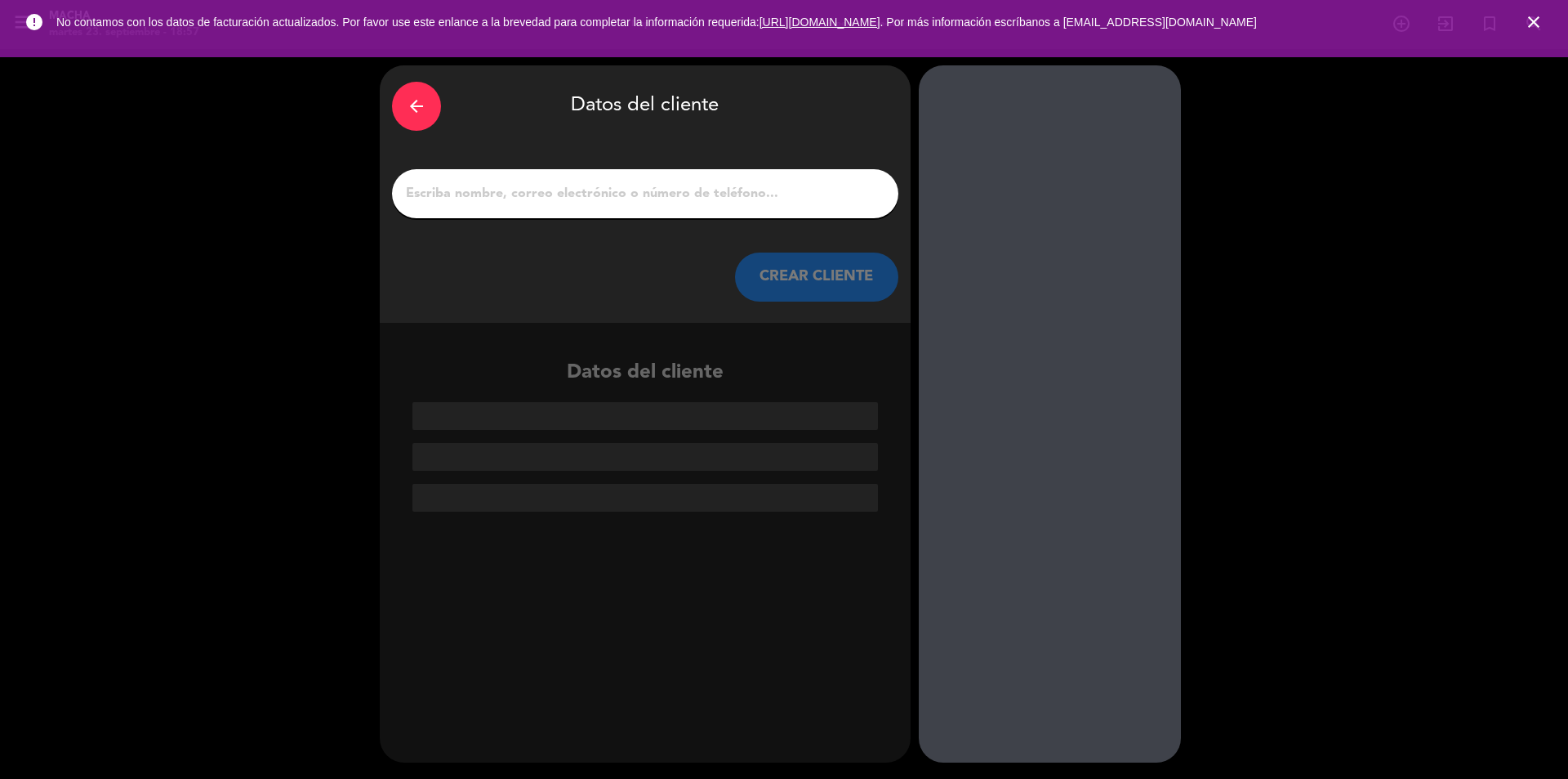
drag, startPoint x: 629, startPoint y: 173, endPoint x: 615, endPoint y: 179, distance: 15.2
click at [628, 173] on div at bounding box center [645, 193] width 506 height 49
click at [605, 188] on input "1" at bounding box center [645, 193] width 482 height 22
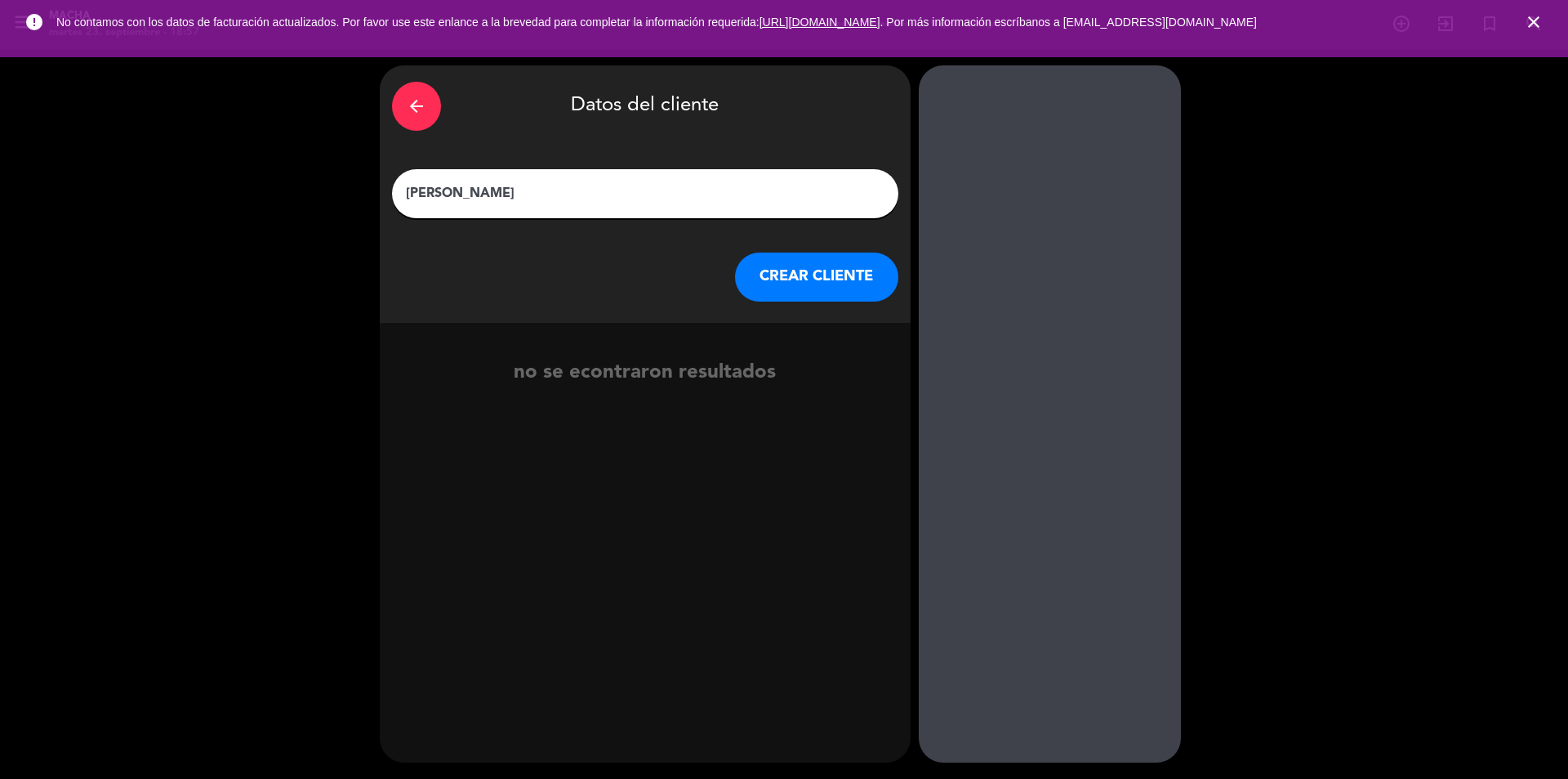
type input "[PERSON_NAME]"
click at [788, 268] on button "CREAR CLIENTE" at bounding box center [816, 277] width 163 height 49
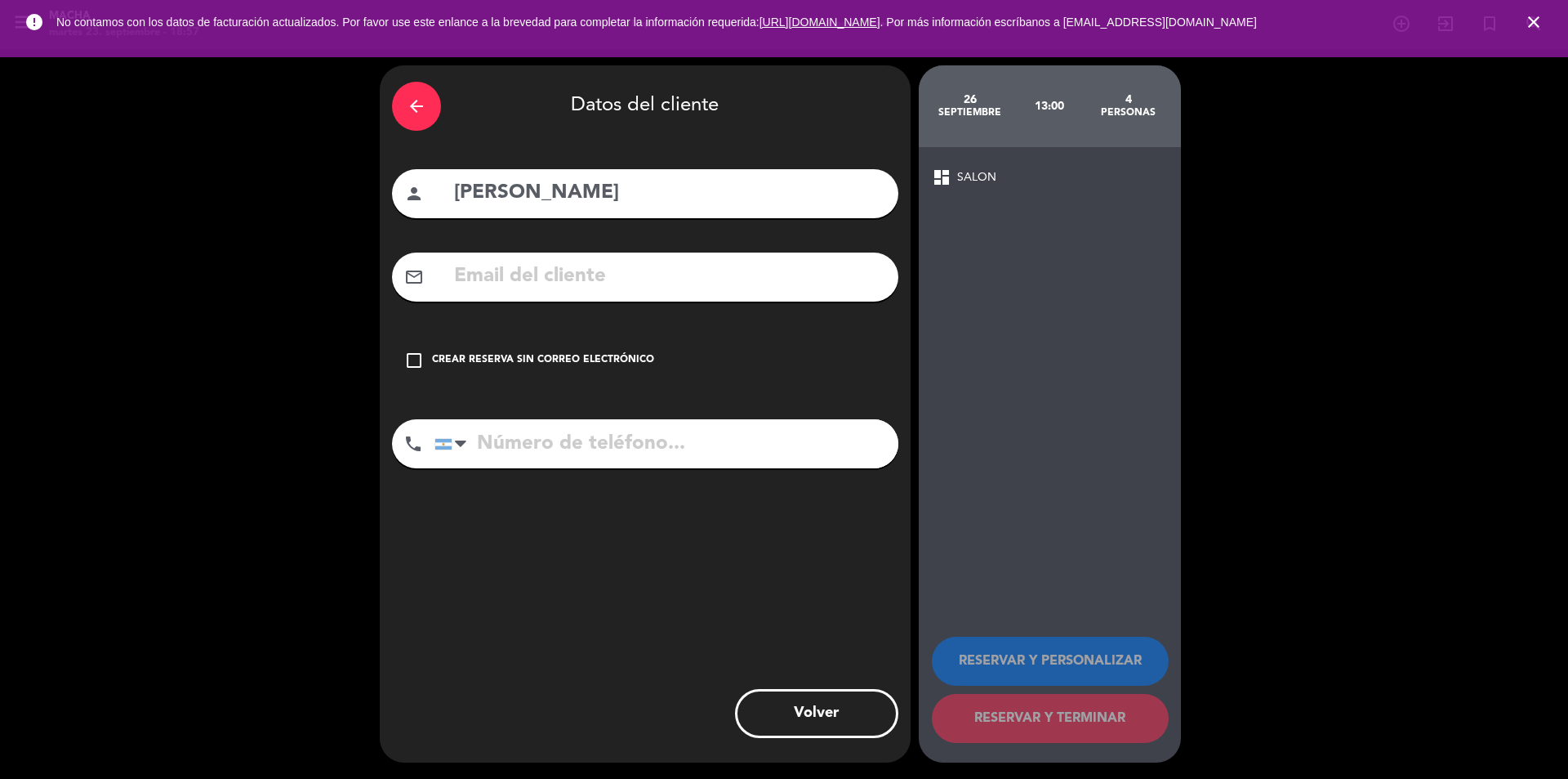
click at [422, 344] on div "check_box_outline_blank Crear reserva sin correo electrónico" at bounding box center [645, 360] width 506 height 49
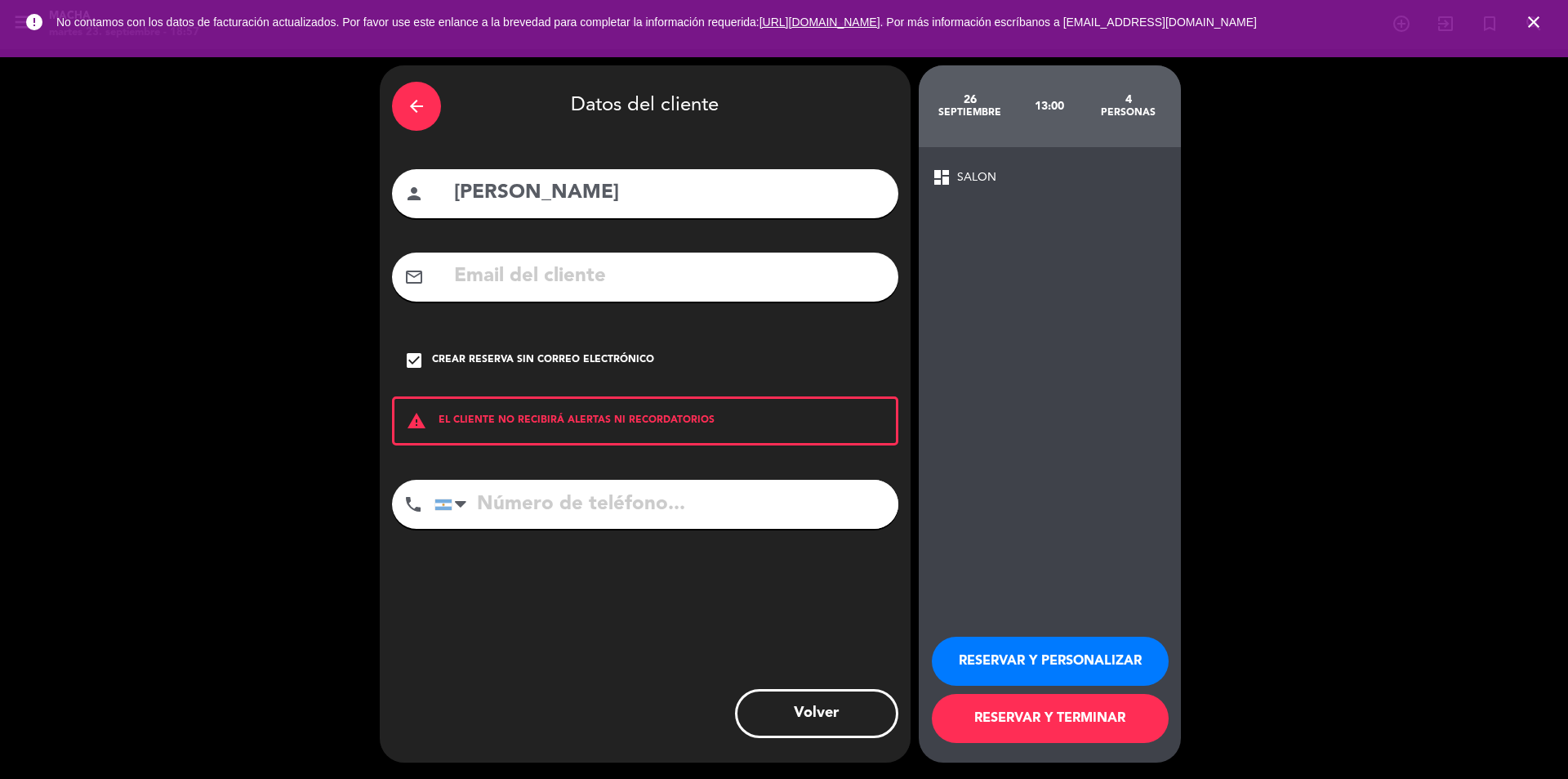
click at [539, 508] on input "tel" at bounding box center [666, 504] width 464 height 49
type input "1150986190"
click at [1083, 655] on button "RESERVAR Y PERSONALIZAR" at bounding box center [1050, 661] width 237 height 49
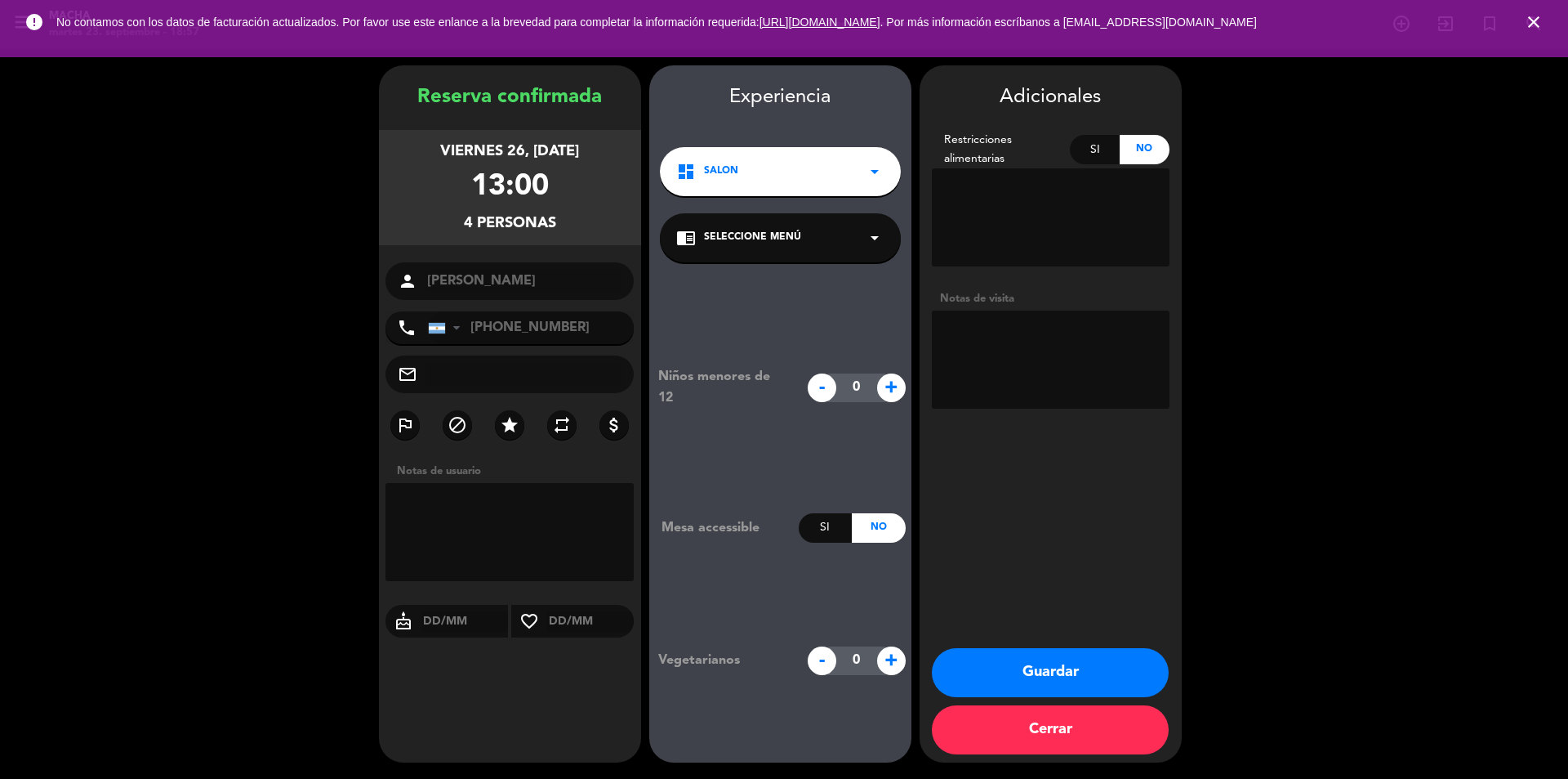
click at [849, 244] on div "chrome_reader_mode Seleccione Menú arrow_drop_down" at bounding box center [780, 238] width 241 height 49
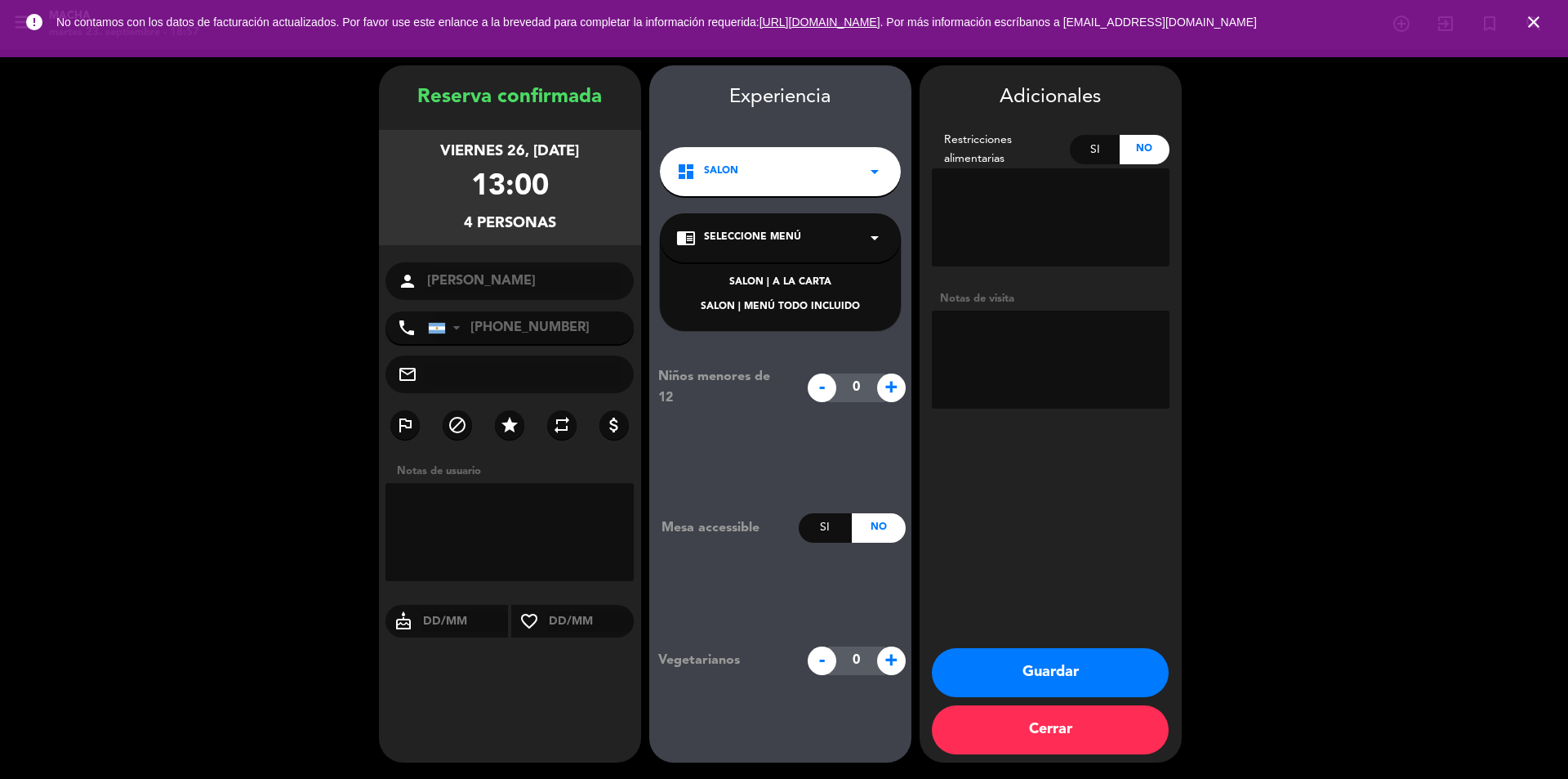
click at [852, 236] on div "chrome_reader_mode Seleccione Menú arrow_drop_down" at bounding box center [780, 238] width 241 height 49
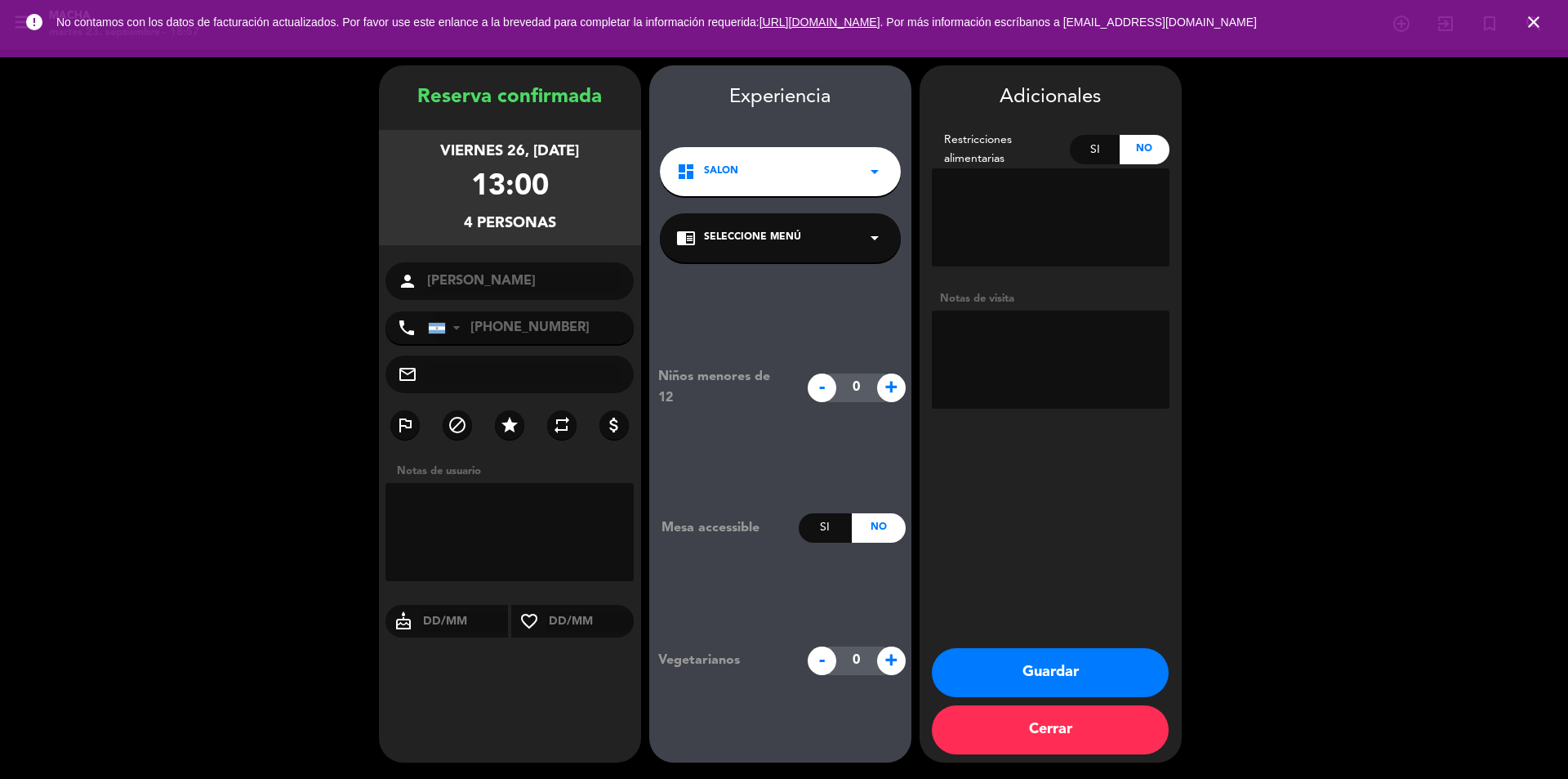
click at [1053, 660] on button "Guardar" at bounding box center [1050, 673] width 237 height 49
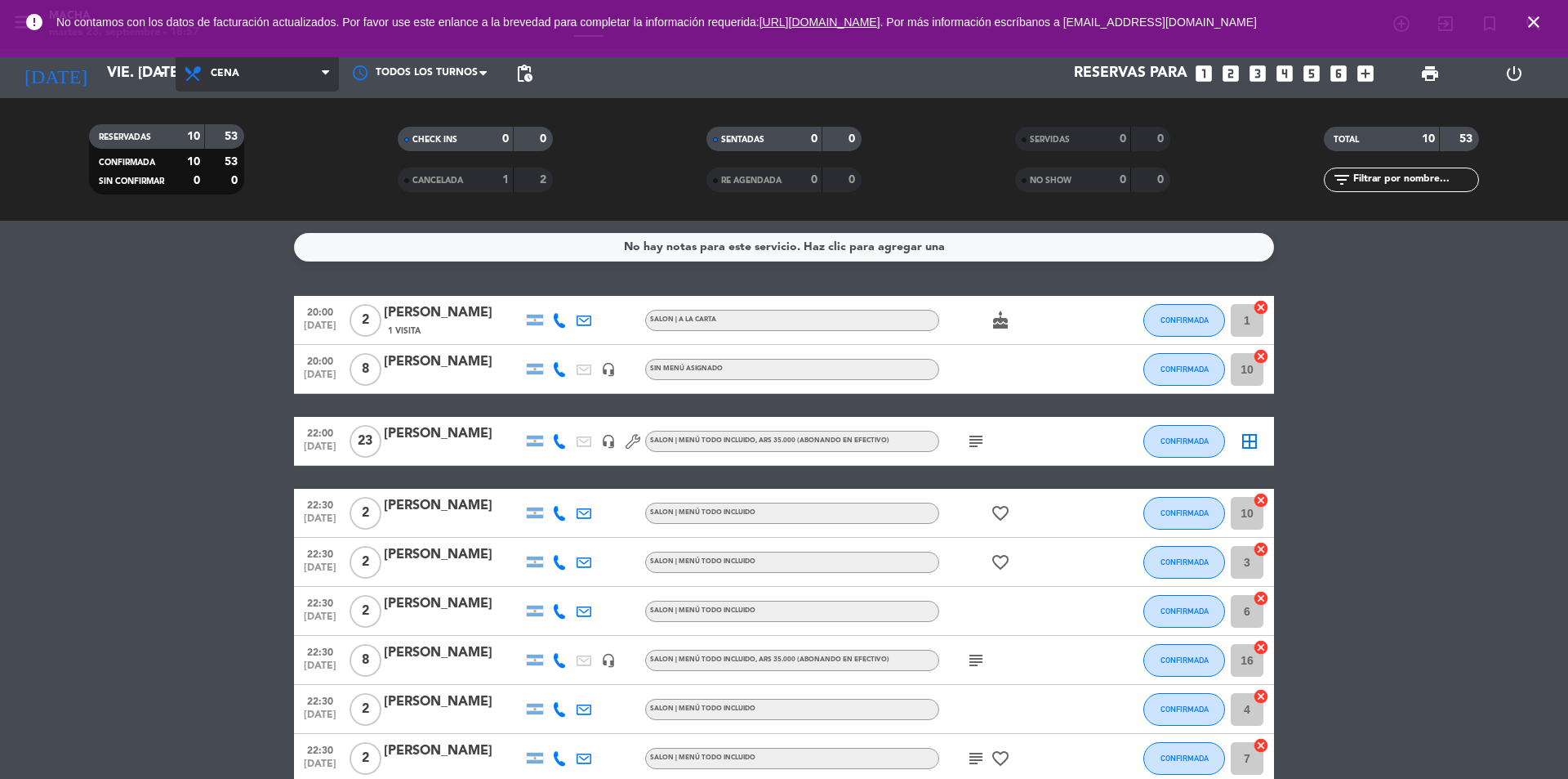
click at [240, 65] on span "Cena" at bounding box center [257, 73] width 163 height 36
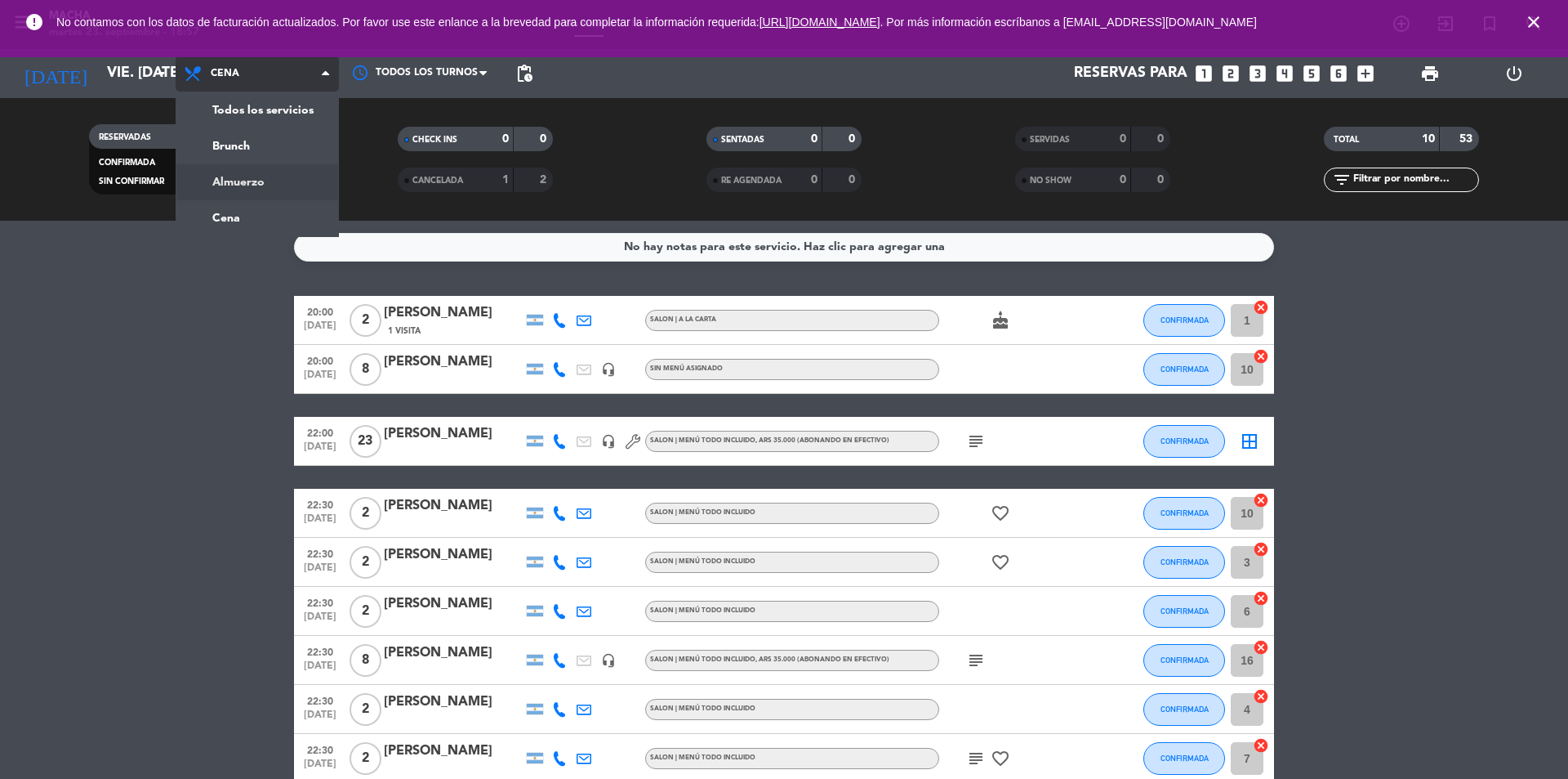
click at [272, 181] on div "menu Macha martes 23. septiembre - 18:57 Mis reservas Mapa de mesas Disponibili…" at bounding box center [784, 110] width 1568 height 221
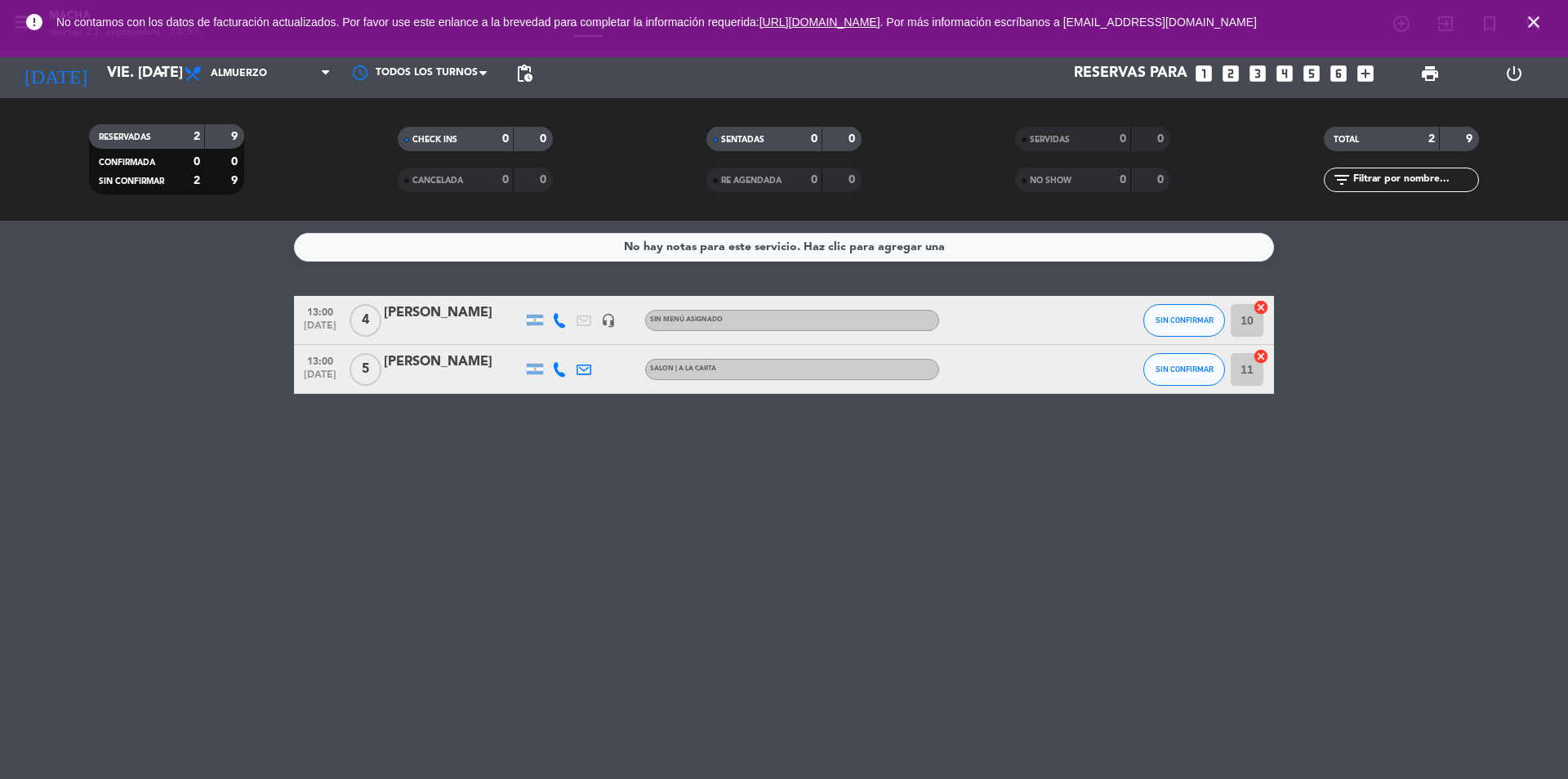
click at [1089, 321] on div at bounding box center [1107, 319] width 44 height 48
click at [487, 329] on div at bounding box center [453, 330] width 139 height 13
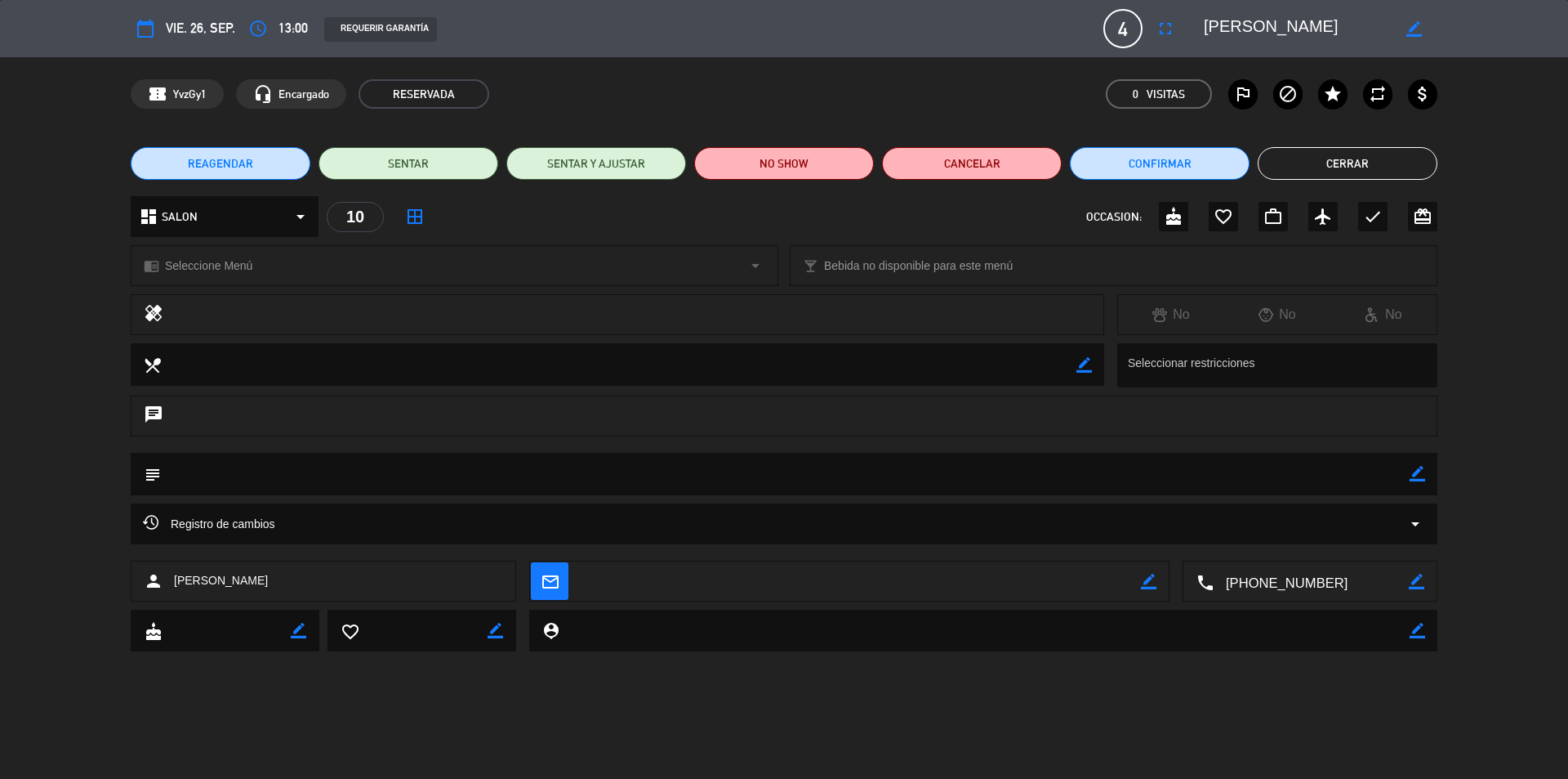
click at [1406, 474] on textarea at bounding box center [785, 473] width 1249 height 42
click at [1413, 474] on icon "border_color" at bounding box center [1418, 473] width 16 height 16
click at [1310, 474] on textarea at bounding box center [785, 473] width 1249 height 42
type textarea "E"
type textarea "MENU EJECUTIVO"
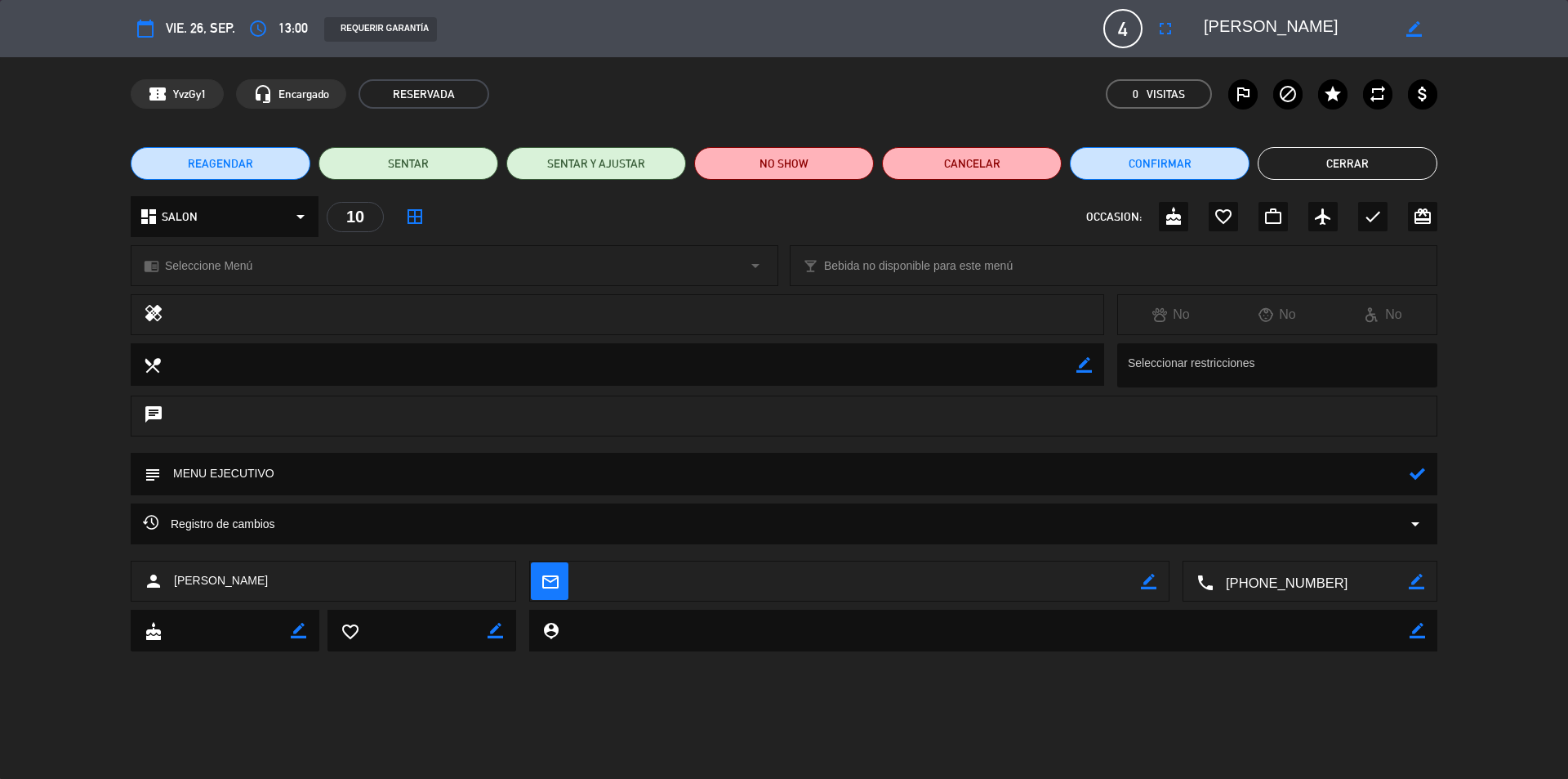
click at [1423, 480] on icon at bounding box center [1418, 473] width 16 height 16
click at [1110, 168] on button "Confirmar" at bounding box center [1160, 163] width 180 height 32
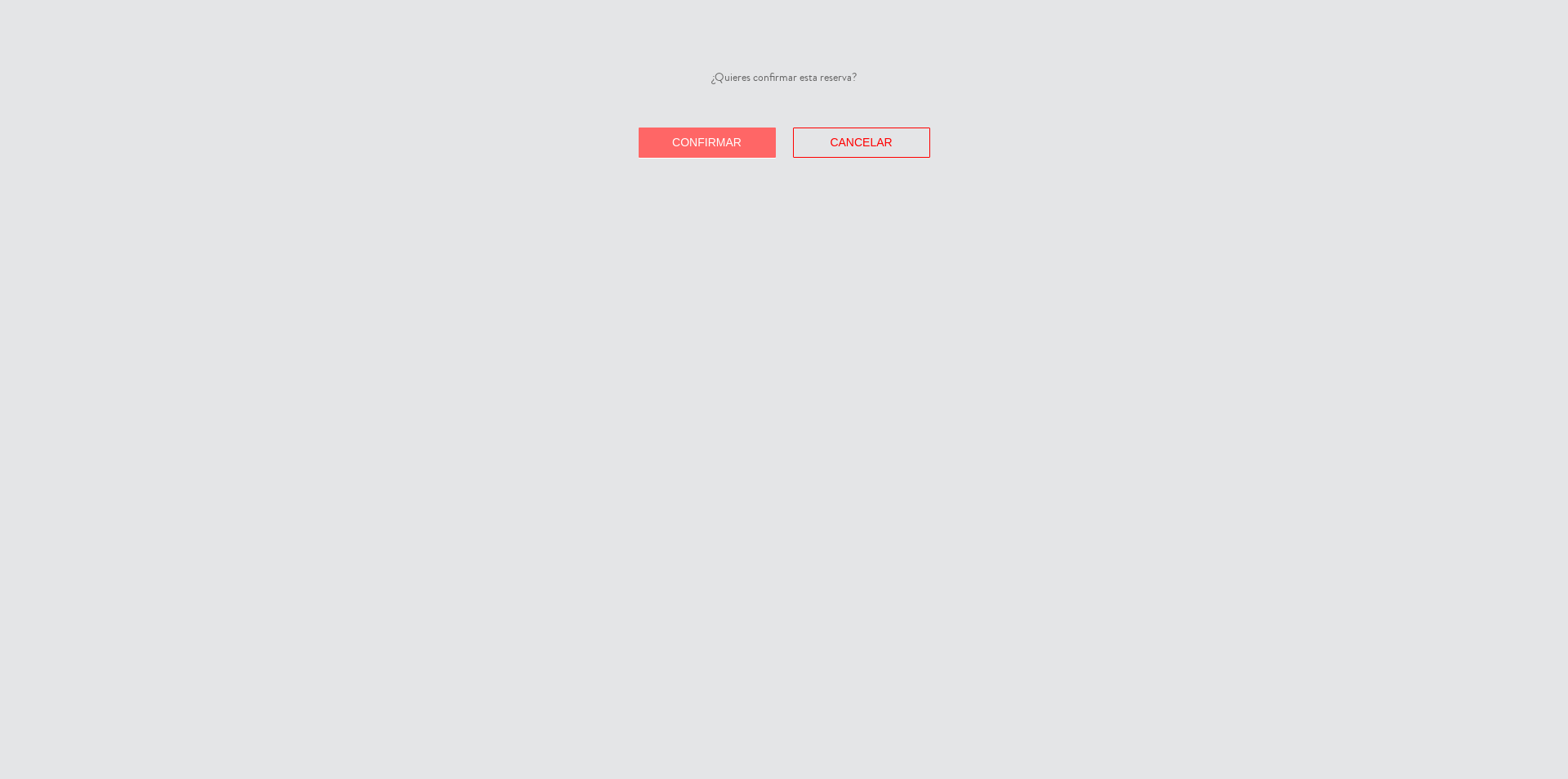
click at [692, 144] on span "Confirmar" at bounding box center [706, 142] width 69 height 13
